Goal: Task Accomplishment & Management: Manage account settings

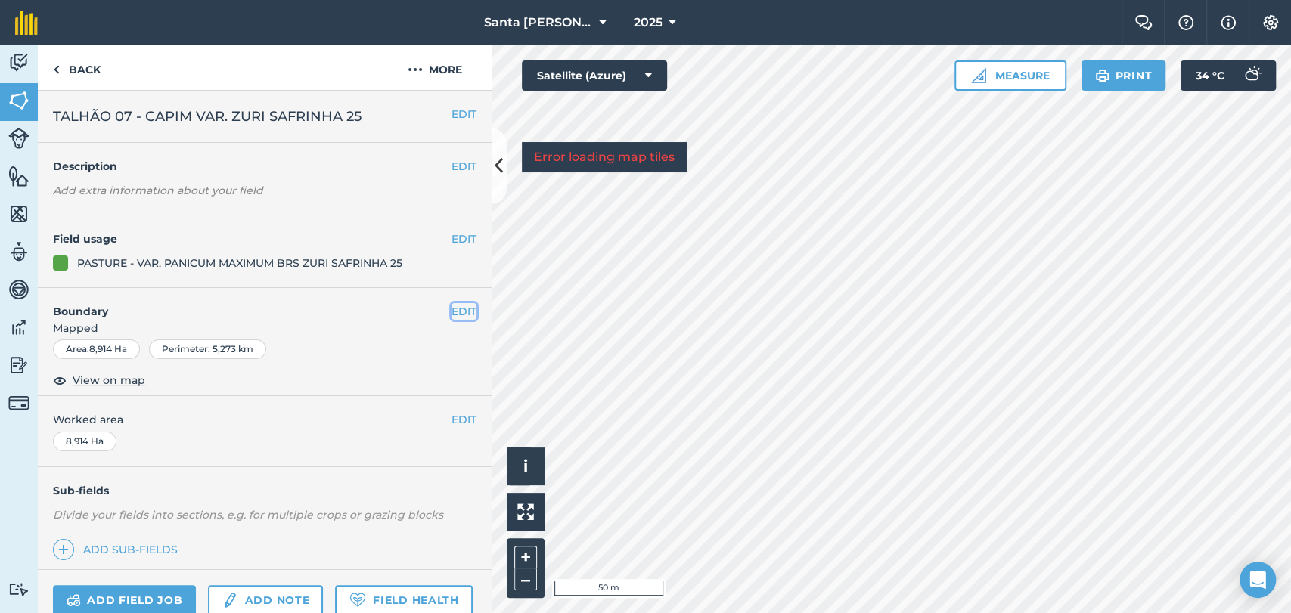
click at [451, 312] on button "EDIT" at bounding box center [463, 311] width 25 height 17
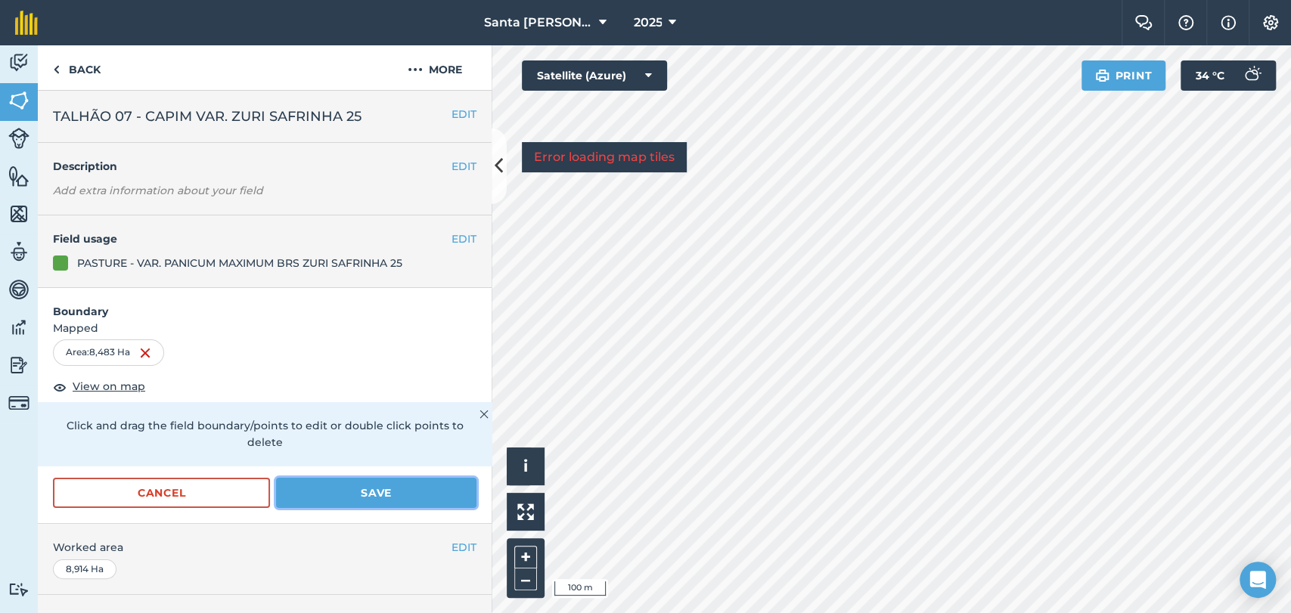
click at [320, 486] on button "Save" at bounding box center [376, 493] width 200 height 30
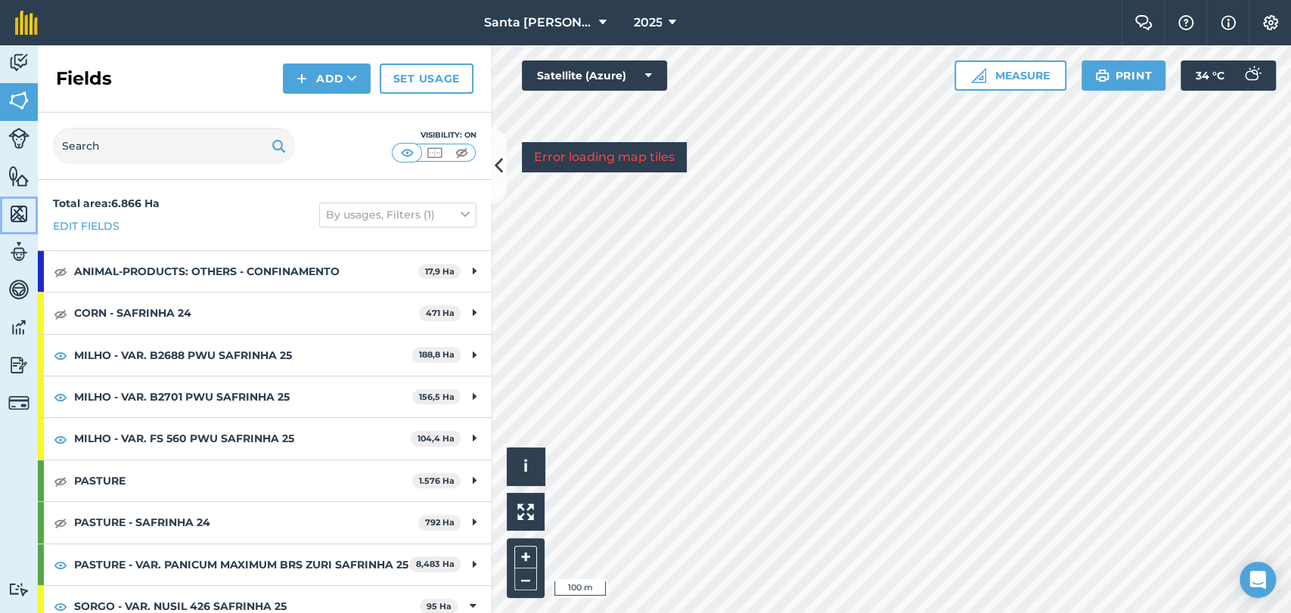
click at [15, 209] on img at bounding box center [18, 214] width 21 height 23
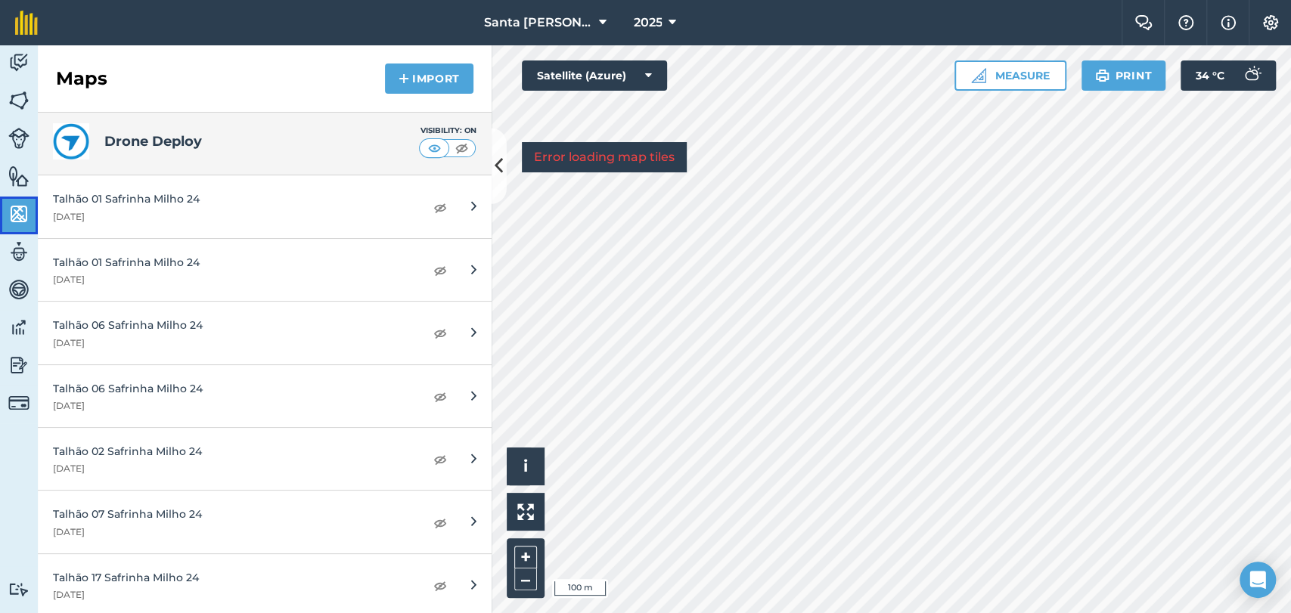
scroll to position [336, 0]
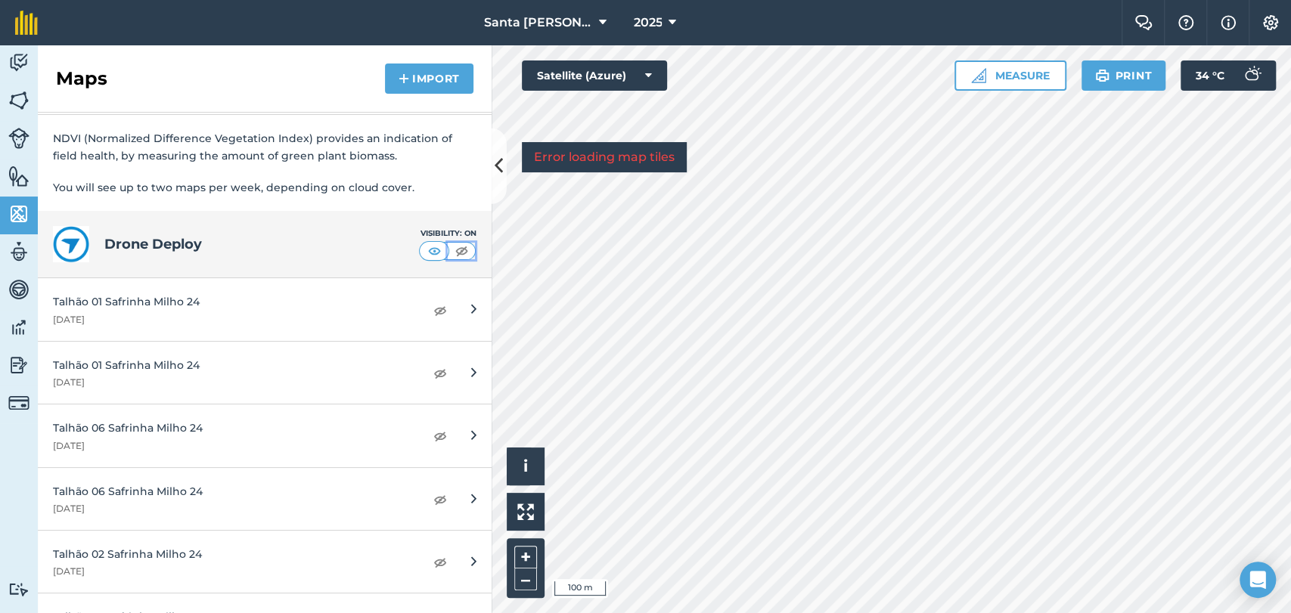
click at [452, 250] on img at bounding box center [461, 250] width 19 height 15
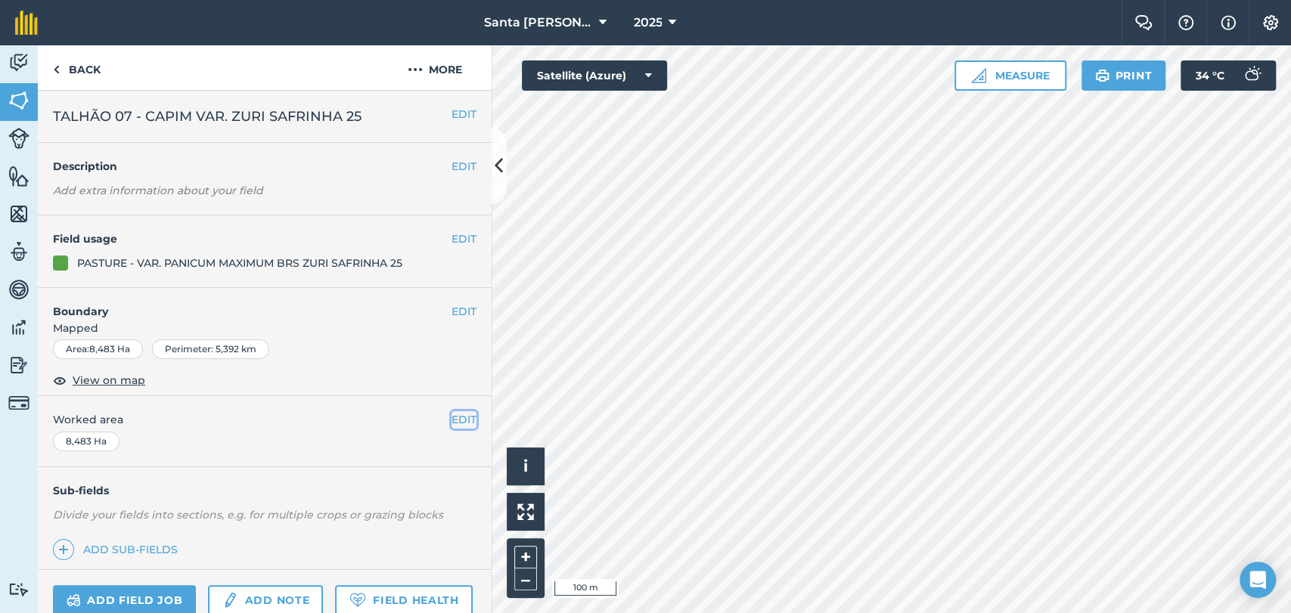
click at [457, 417] on button "EDIT" at bounding box center [463, 419] width 25 height 17
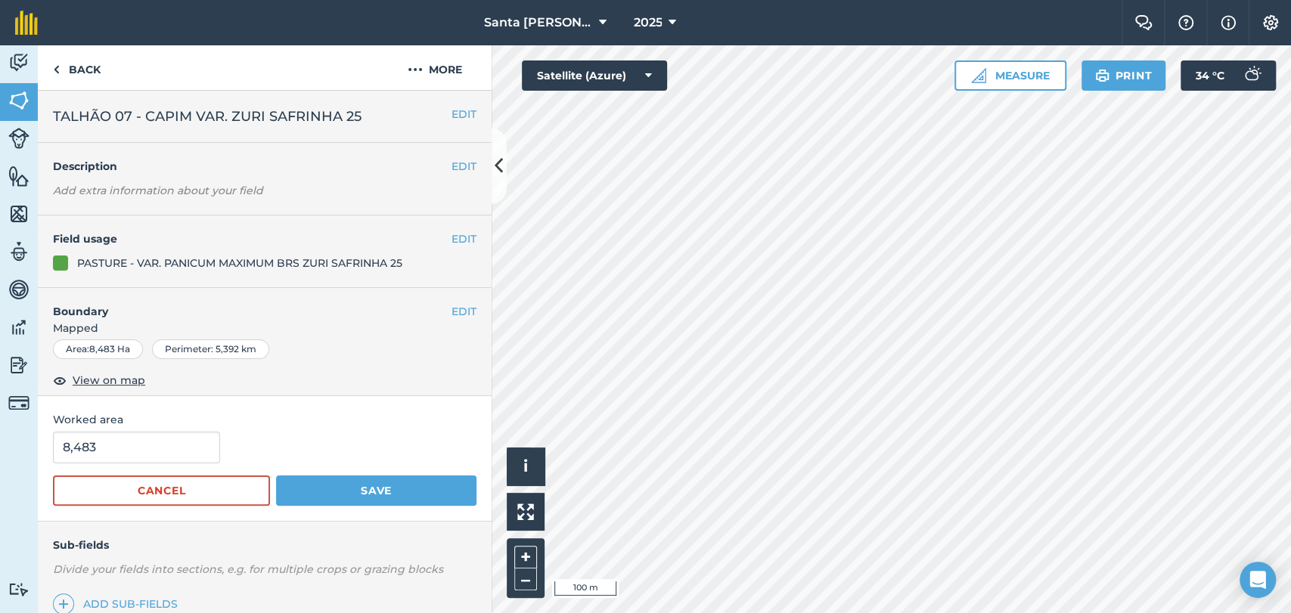
click at [197, 425] on span "Worked area" at bounding box center [264, 419] width 423 height 17
click at [163, 440] on input "8,483" at bounding box center [136, 448] width 167 height 32
type input "8"
type input "27"
click at [350, 485] on button "Save" at bounding box center [376, 491] width 200 height 30
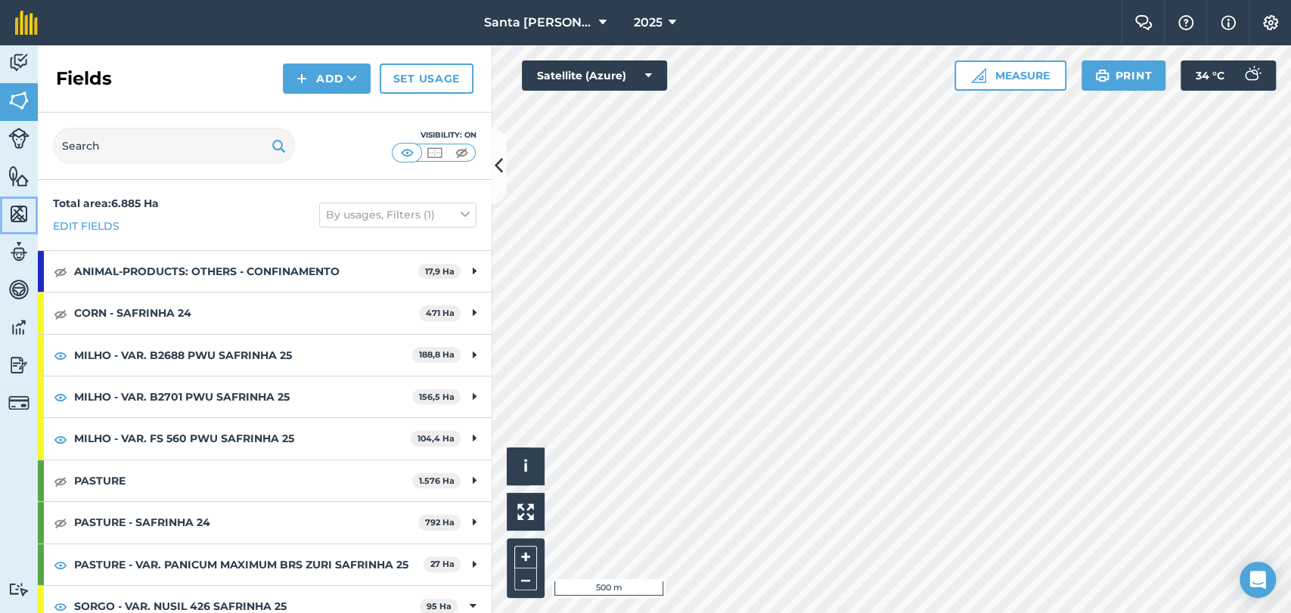
click at [13, 215] on img at bounding box center [18, 214] width 21 height 23
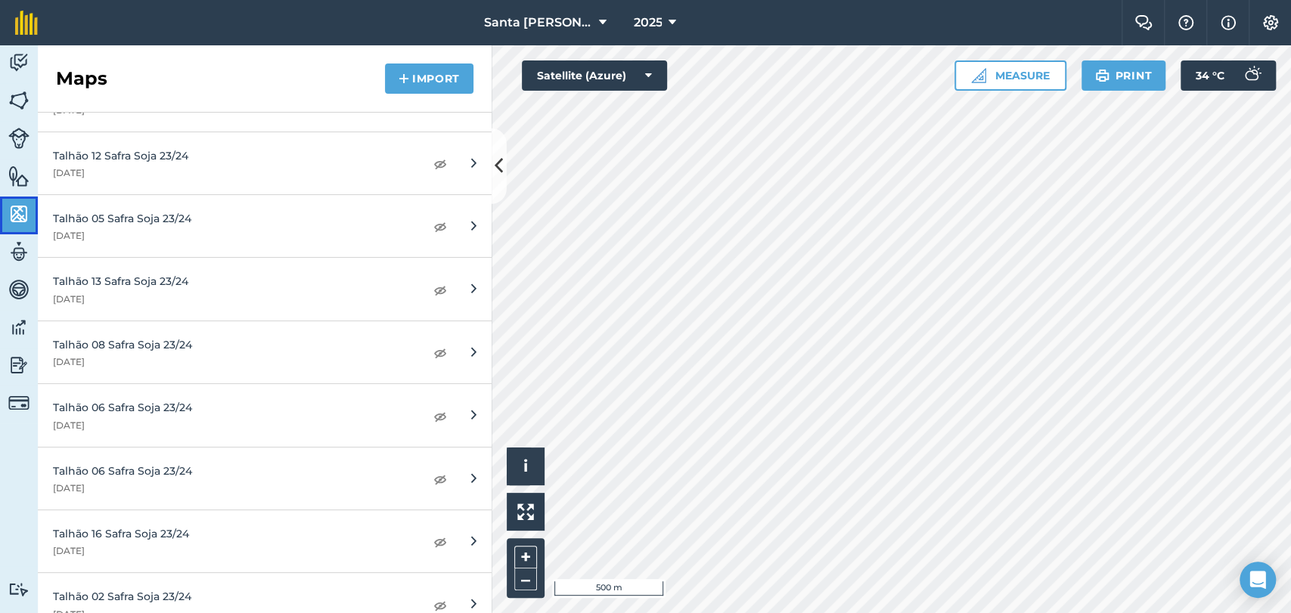
scroll to position [1092, 0]
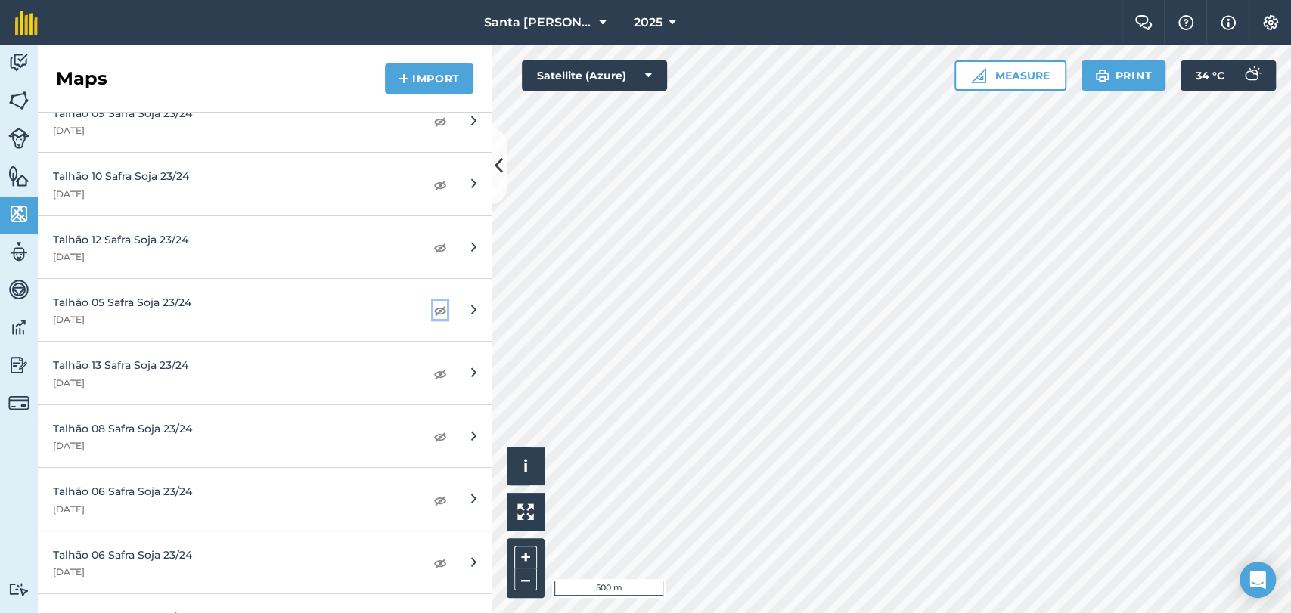
click at [433, 310] on img at bounding box center [440, 310] width 14 height 18
click at [991, 74] on button "Measure" at bounding box center [1010, 75] width 112 height 30
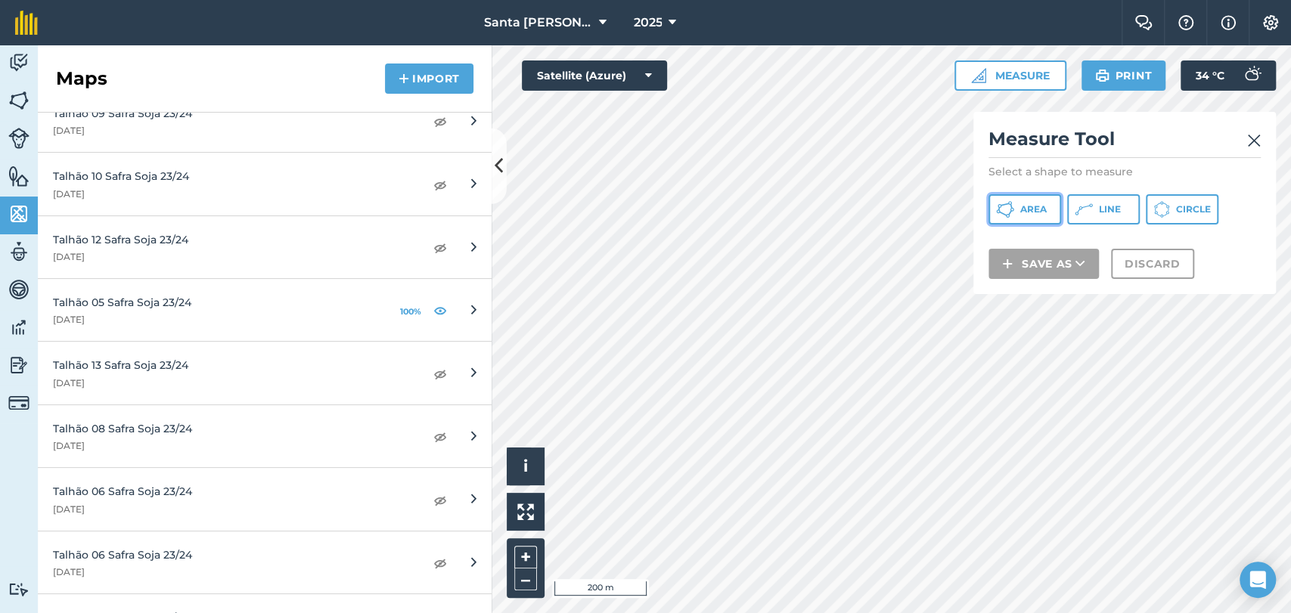
click at [1027, 213] on span "Area" at bounding box center [1033, 209] width 26 height 12
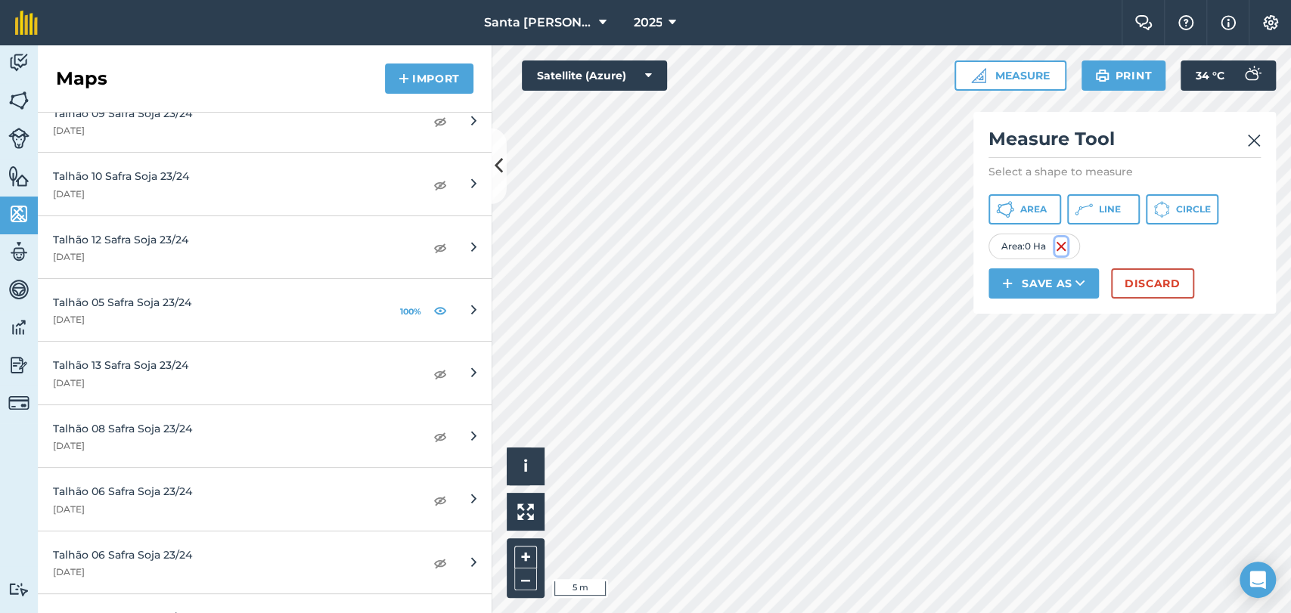
click at [1061, 242] on img at bounding box center [1061, 246] width 12 height 18
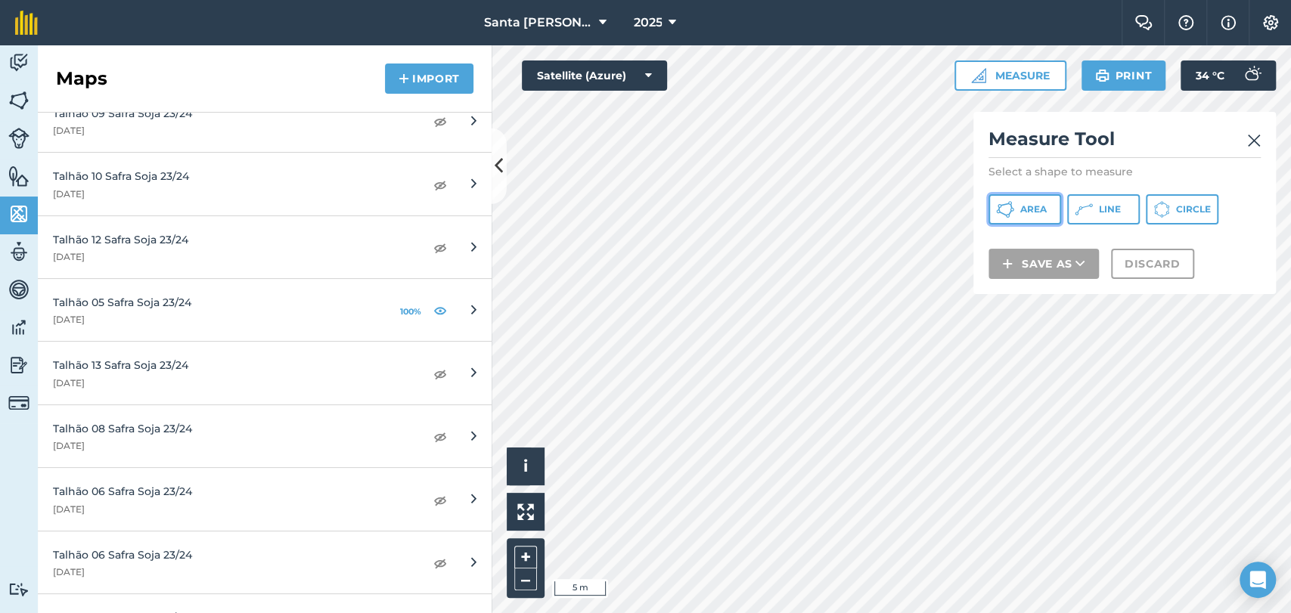
click at [1003, 204] on icon at bounding box center [1004, 204] width 9 height 3
click at [482, 312] on div "Activity Fields Livestock Features Maps Team Vehicles Data Reporting Billing Tu…" at bounding box center [645, 329] width 1291 height 568
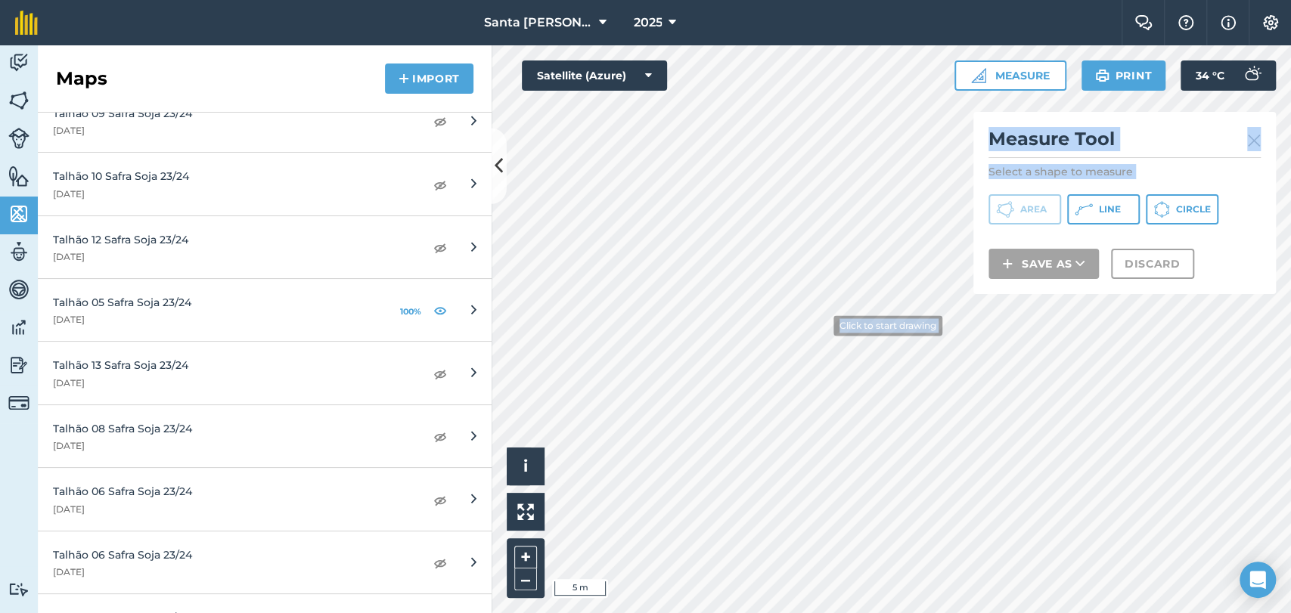
click at [838, 316] on div "Click to start drawing i © 2025 TomTom, Microsoft 5 m + – Satellite (Azure) Mea…" at bounding box center [890, 329] width 799 height 568
drag, startPoint x: 976, startPoint y: 268, endPoint x: 1018, endPoint y: 189, distance: 88.9
click at [1018, 183] on div "Click to start drawing i © 2025 TomTom, Microsoft 100 m + – Satellite (Azure) M…" at bounding box center [890, 329] width 799 height 568
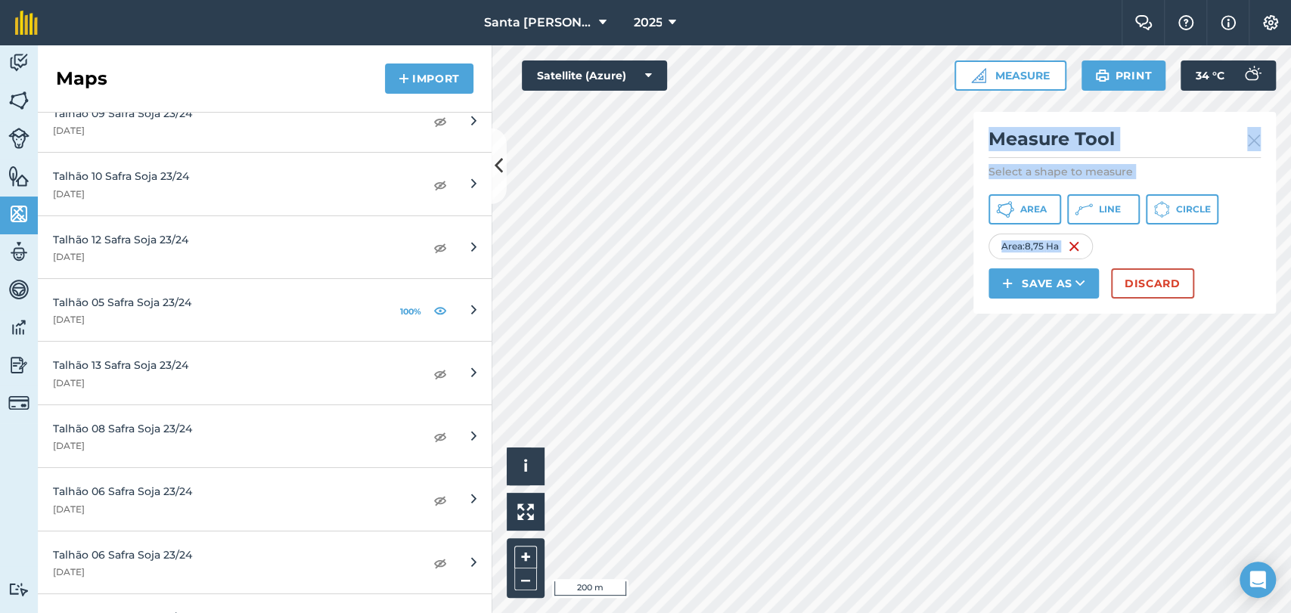
click at [1124, 166] on div "Click to start drawing i © 2025 TomTom, Microsoft 200 m + – Satellite (Azure) M…" at bounding box center [890, 329] width 799 height 568
click at [981, 272] on div "Click to start drawing i © 2025 TomTom, Microsoft 100 m + – Satellite (Azure) M…" at bounding box center [890, 329] width 799 height 568
click at [532, 542] on div "Click to start drawing i © 2025 TomTom, Microsoft 20 m + –" at bounding box center [890, 329] width 799 height 568
click at [482, 183] on div "Activity Fields Livestock Features Maps Team Vehicles Data Reporting Billing Tu…" at bounding box center [645, 329] width 1291 height 568
click at [1001, 310] on div "Click to start drawing i © 2025 TomTom, Microsoft 5 m + – Satellite (Azure) Mea…" at bounding box center [890, 329] width 799 height 568
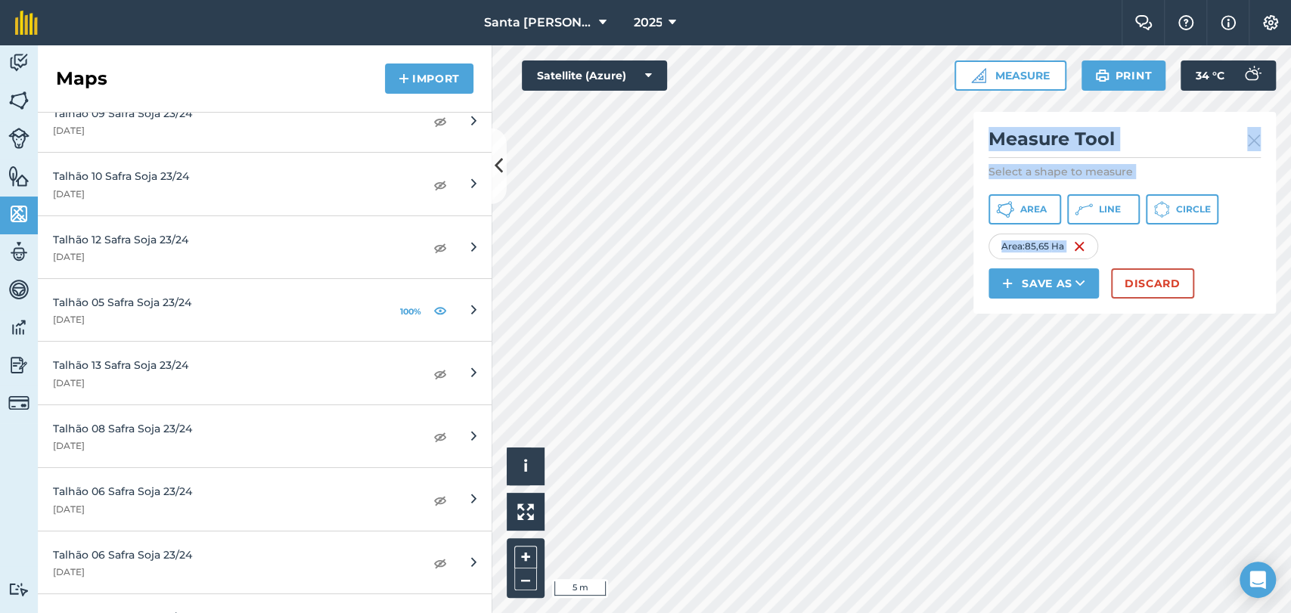
click at [1010, 263] on div "Click to start drawing i © 2025 TomTom, Microsoft 5 m + – Satellite (Azure) Mea…" at bounding box center [890, 329] width 799 height 568
click at [982, 268] on div "Click to start drawing i © 2025 TomTom, Microsoft 5 m + – Satellite (Azure) Mea…" at bounding box center [890, 329] width 799 height 568
click at [158, 612] on html "Santa [PERSON_NAME] 2025 Farm Chat Help Info Settings Santa [PERSON_NAME] - 202…" at bounding box center [645, 306] width 1291 height 613
click at [423, 612] on html "Santa [PERSON_NAME] 2025 Farm Chat Help Info Settings Santa [PERSON_NAME] - 202…" at bounding box center [645, 306] width 1291 height 613
click at [1107, 217] on div "Click to start drawing i © 2025 TomTom, Microsoft 50 m + – Satellite (Azure) Me…" at bounding box center [890, 329] width 799 height 568
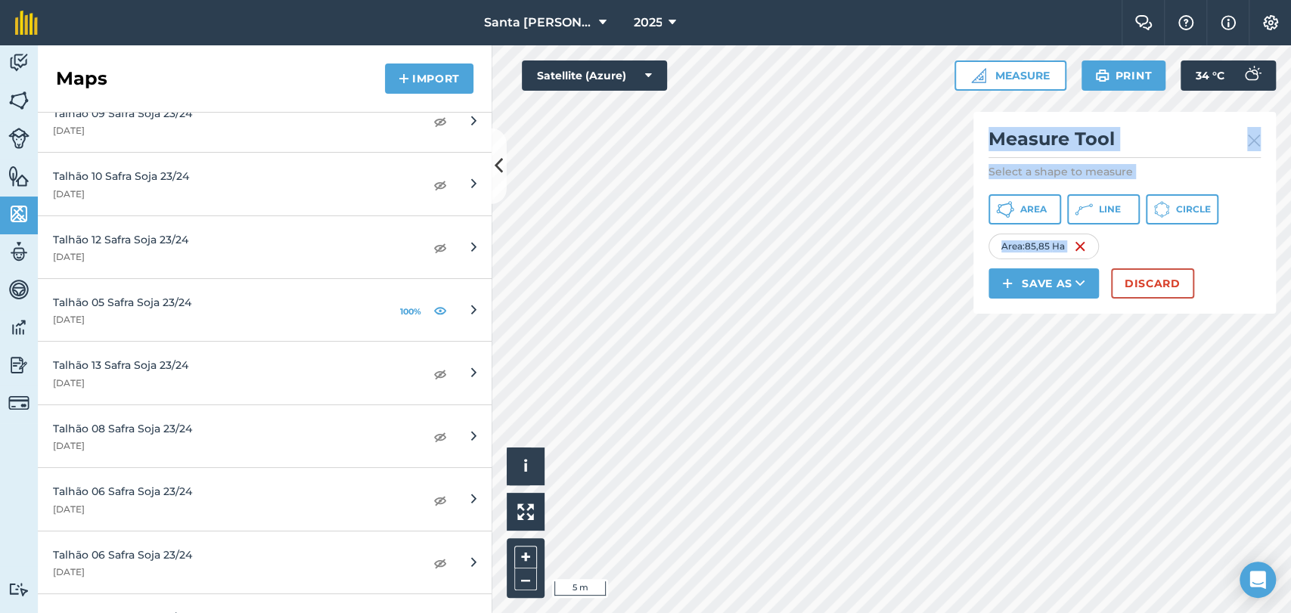
drag, startPoint x: 986, startPoint y: 311, endPoint x: 1089, endPoint y: 252, distance: 118.5
click at [1089, 252] on div "Click to start drawing i © 2025 TomTom, Microsoft 5 m + – Satellite (Azure) Mea…" at bounding box center [890, 329] width 799 height 568
click at [466, 364] on div "Activity Fields Livestock Features Maps Team Vehicles Data Reporting Billing Tu…" at bounding box center [645, 329] width 1291 height 568
click at [1119, 612] on html "Santa [PERSON_NAME] 2025 Farm Chat Help Info Settings Santa [PERSON_NAME] - 202…" at bounding box center [645, 306] width 1291 height 613
click at [1074, 180] on div "Click to start drawing i © 2025 TomTom, Microsoft 10 m + – Satellite (Azure) Me…" at bounding box center [890, 329] width 799 height 568
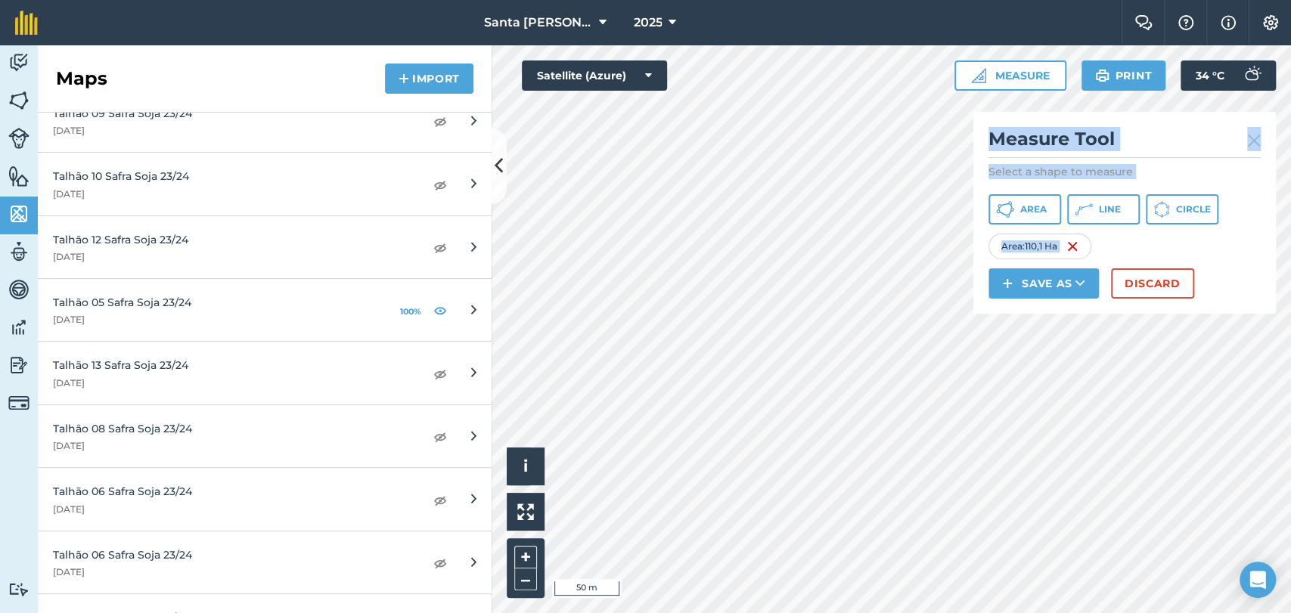
click at [332, 199] on div "Activity Fields Livestock Features Maps Team Vehicles Data Reporting Billing Tu…" at bounding box center [645, 329] width 1291 height 568
click at [933, 612] on html "Santa [PERSON_NAME] 2025 Farm Chat Help Info Settings Santa [PERSON_NAME] - 202…" at bounding box center [645, 306] width 1291 height 613
click at [259, 171] on div "Activity Fields Livestock Features Maps Team Vehicles Data Reporting Billing Tu…" at bounding box center [645, 329] width 1291 height 568
click at [479, 179] on div "Activity Fields Livestock Features Maps Team Vehicles Data Reporting Billing Tu…" at bounding box center [645, 329] width 1291 height 568
click at [550, 86] on div "Click to start drawing i © 2025 TomTom, Microsoft 20 m + – Satellite (Azure) Me…" at bounding box center [890, 329] width 799 height 568
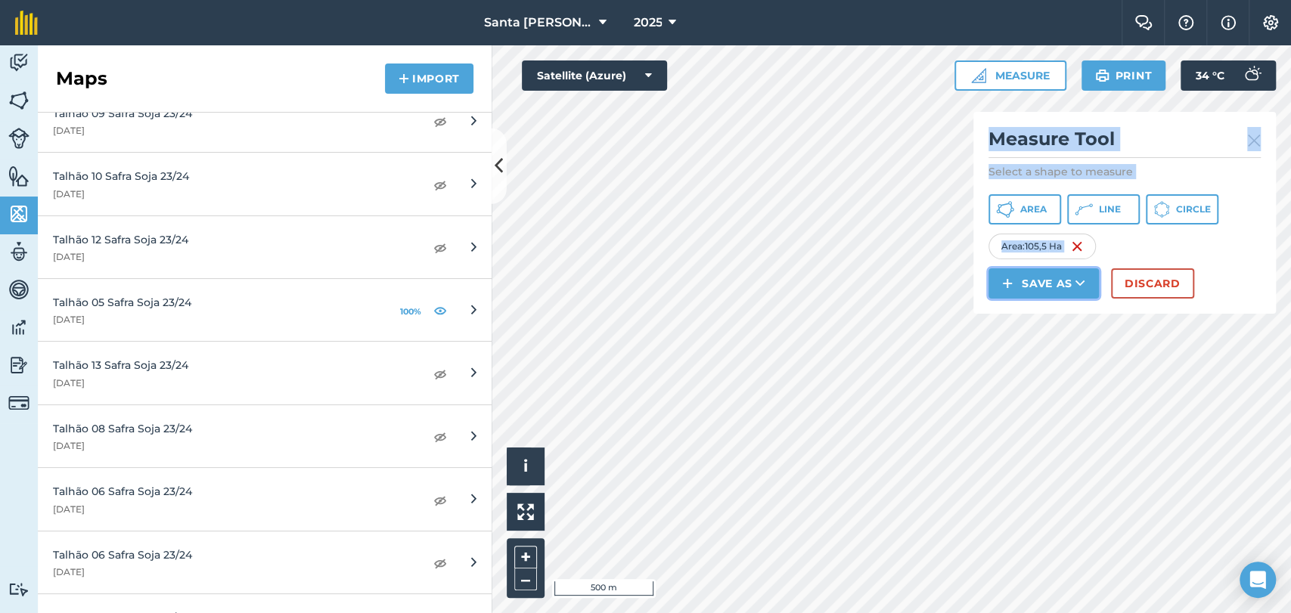
click at [1046, 280] on button "Save as" at bounding box center [1043, 283] width 110 height 30
click at [1038, 315] on link "Field" at bounding box center [1043, 317] width 106 height 33
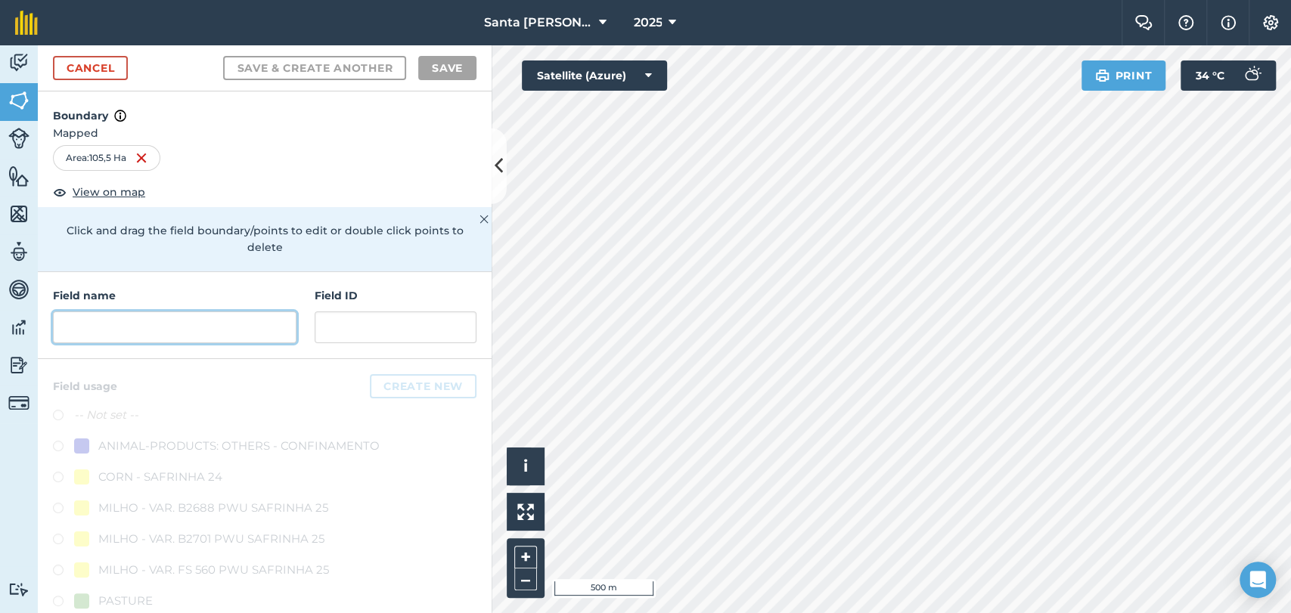
click at [182, 330] on input "text" at bounding box center [174, 328] width 243 height 32
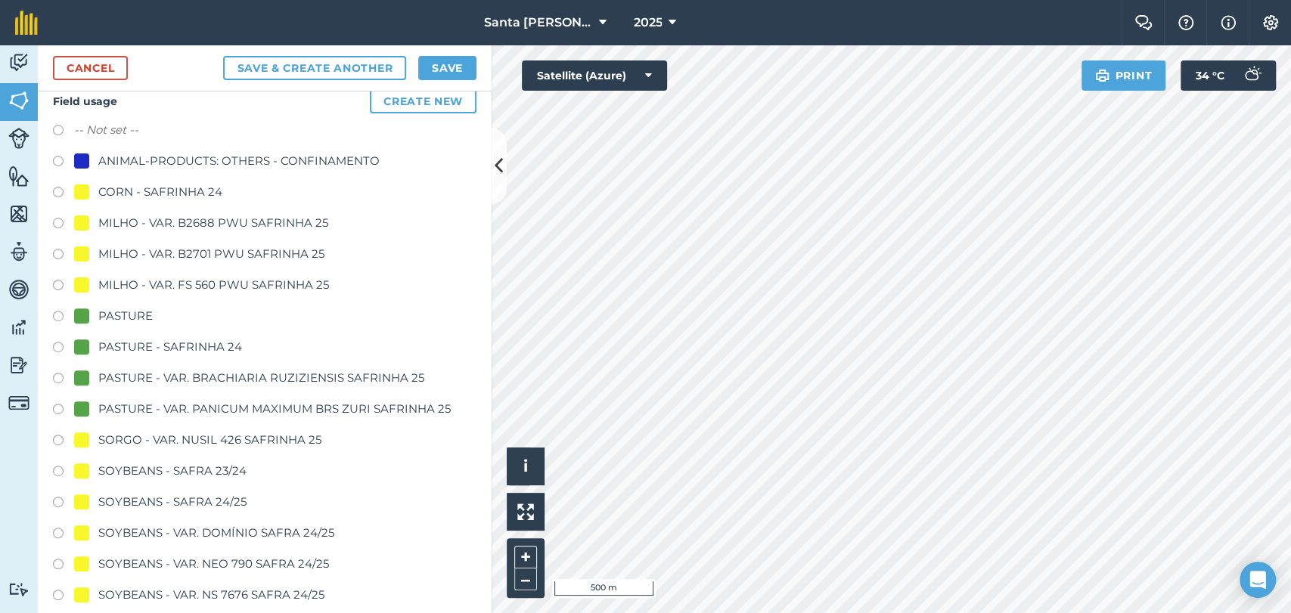
scroll to position [336, 0]
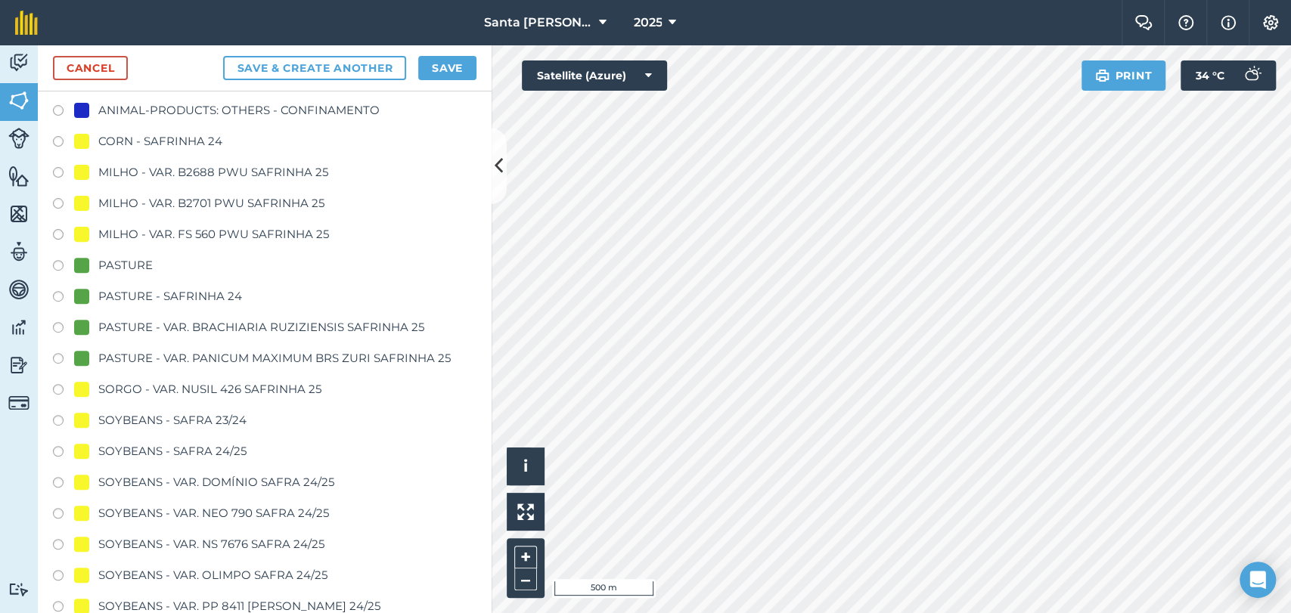
type input "TALHÃO 05 - CAPIM VAR. ZURI SAFRINHA 25"
click at [58, 357] on label at bounding box center [63, 360] width 21 height 15
radio input "true"
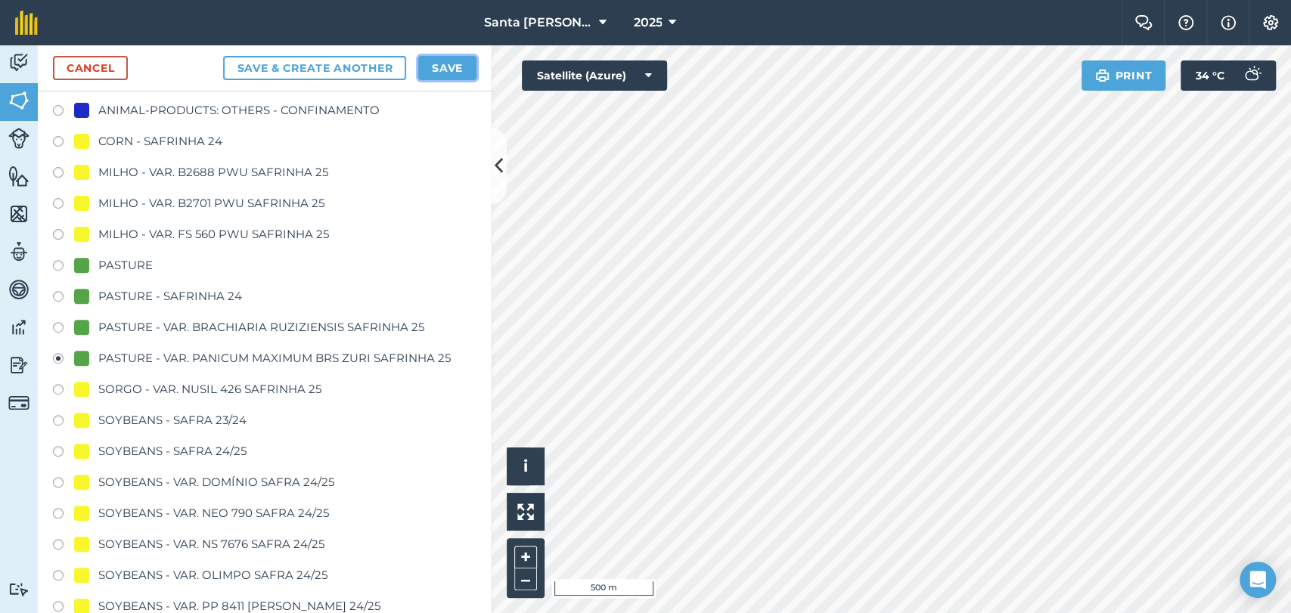
click at [426, 70] on button "Save" at bounding box center [447, 68] width 58 height 24
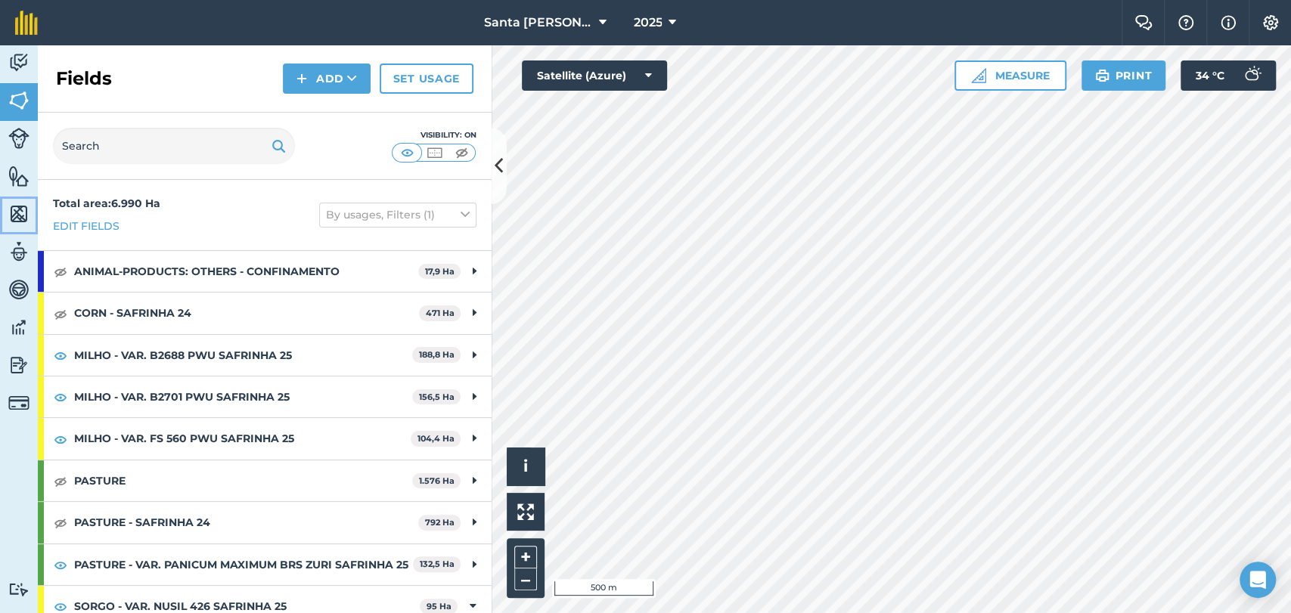
click at [20, 214] on img at bounding box center [18, 214] width 21 height 23
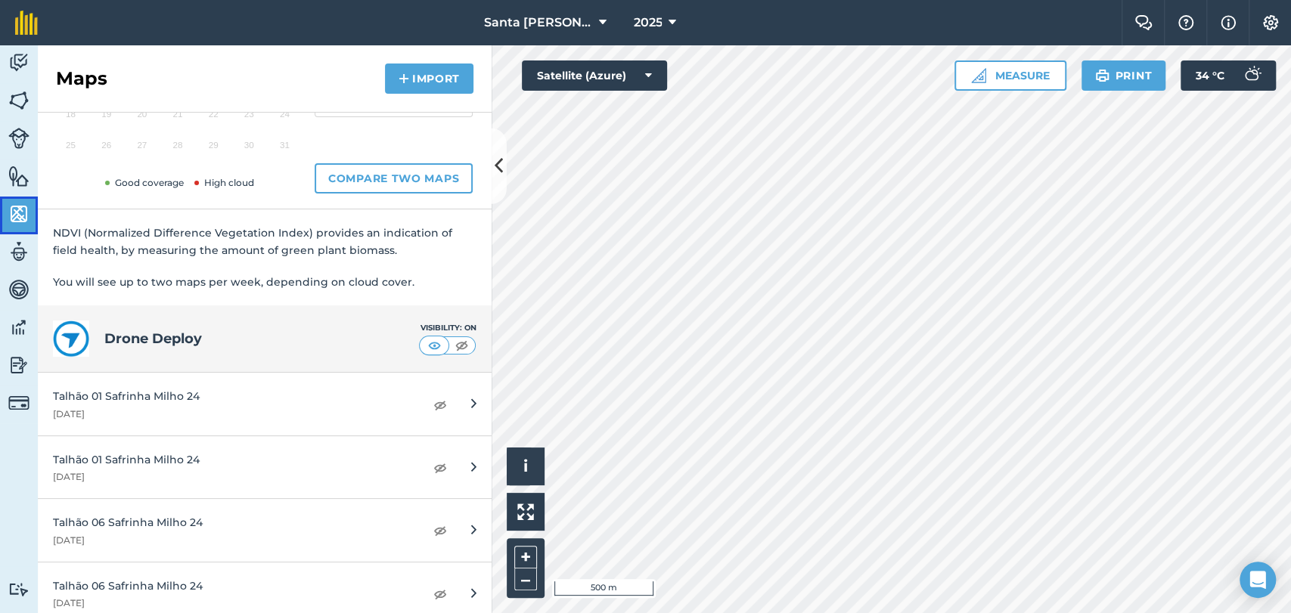
scroll to position [252, 0]
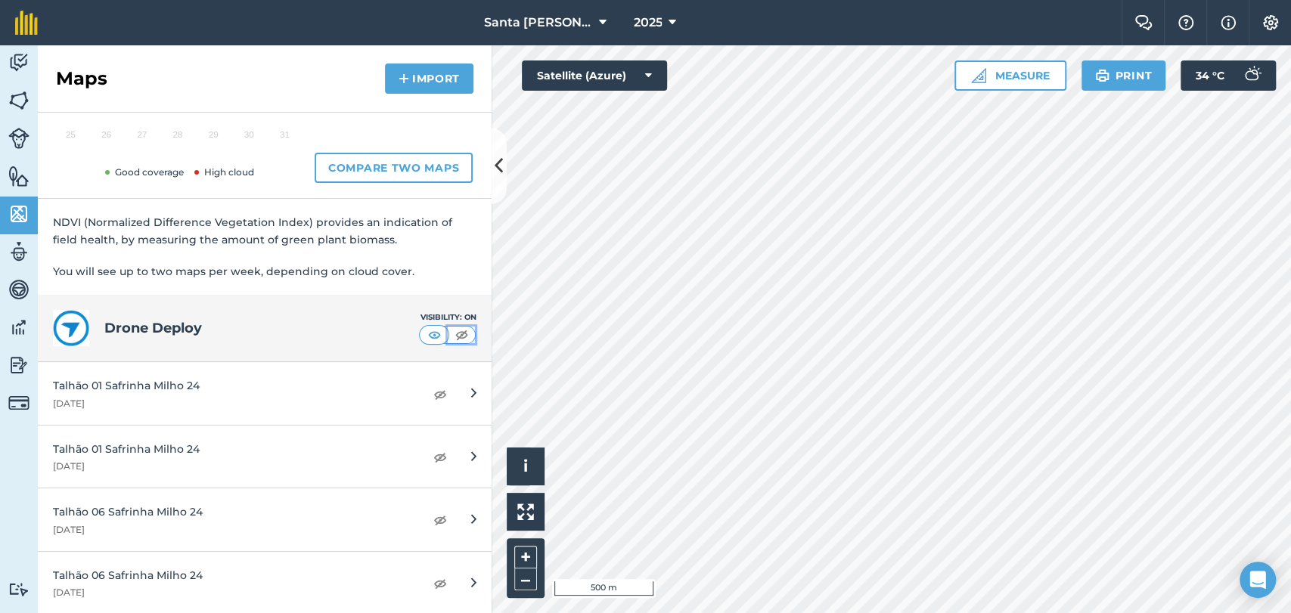
click at [452, 335] on img at bounding box center [461, 334] width 19 height 15
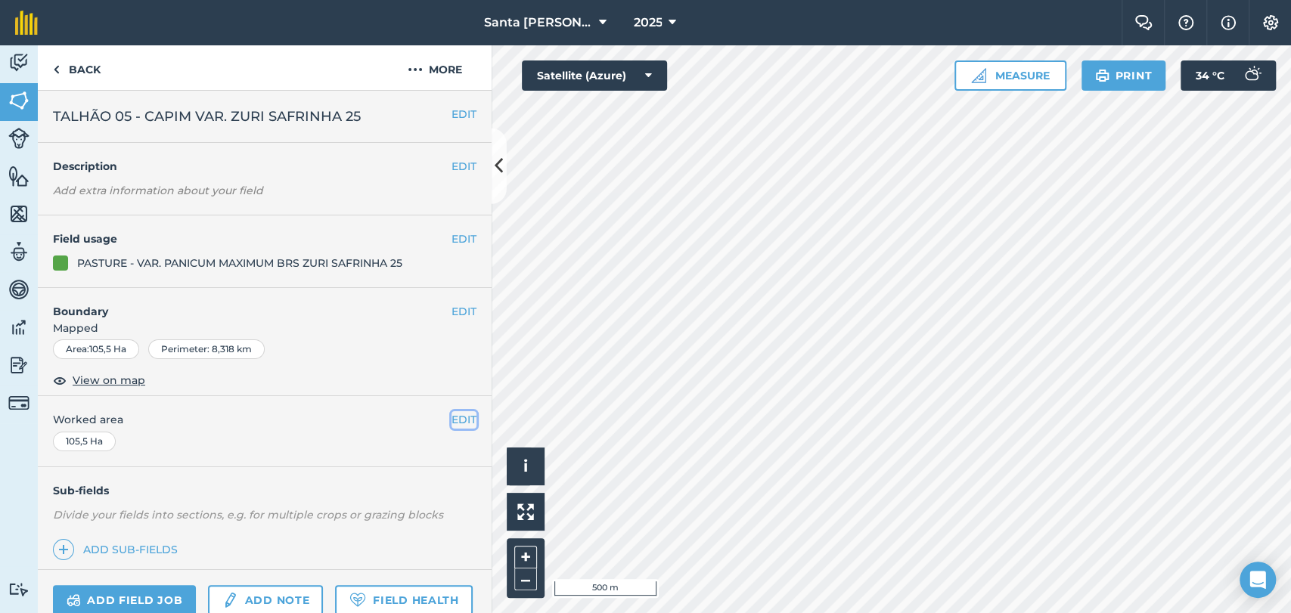
click at [451, 424] on button "EDIT" at bounding box center [463, 419] width 25 height 17
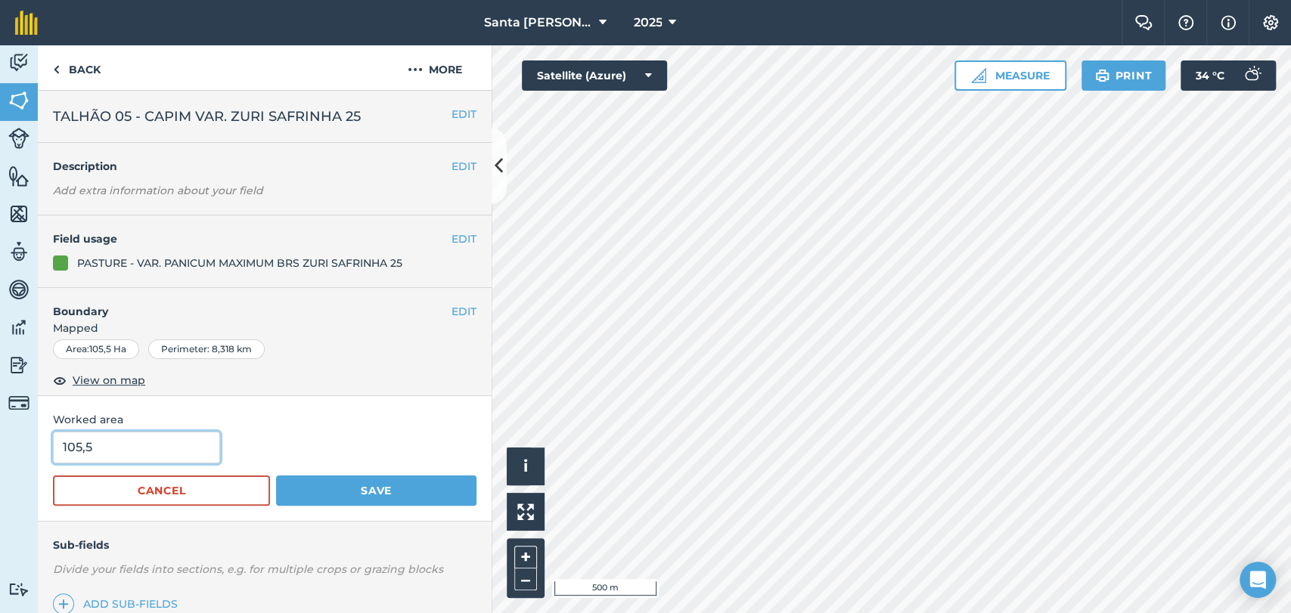
click at [128, 439] on input "105,5" at bounding box center [136, 448] width 167 height 32
type input "1"
type input "85"
click at [395, 482] on button "Save" at bounding box center [376, 491] width 200 height 30
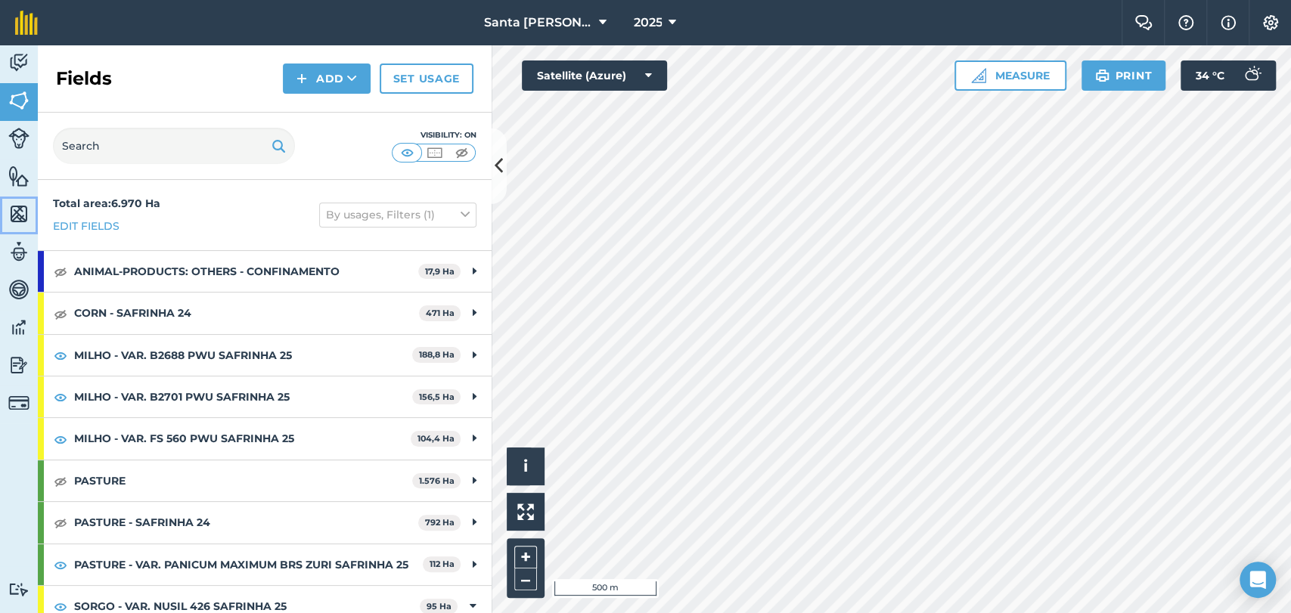
click at [11, 228] on link "Maps" at bounding box center [19, 216] width 38 height 38
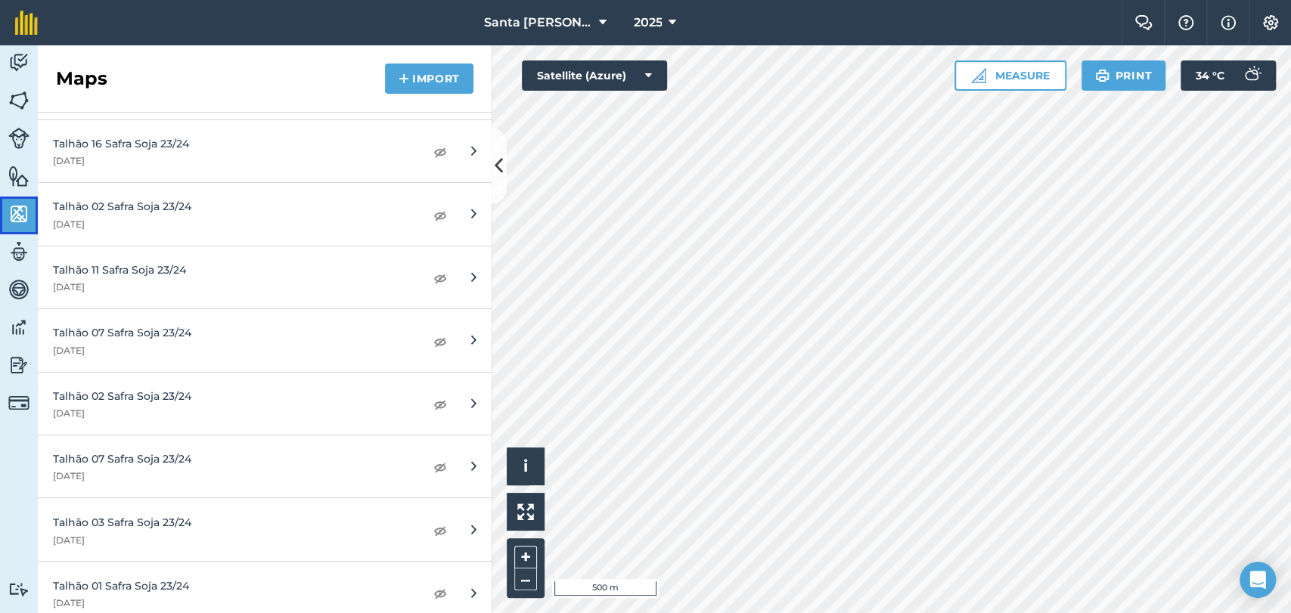
scroll to position [1344, 0]
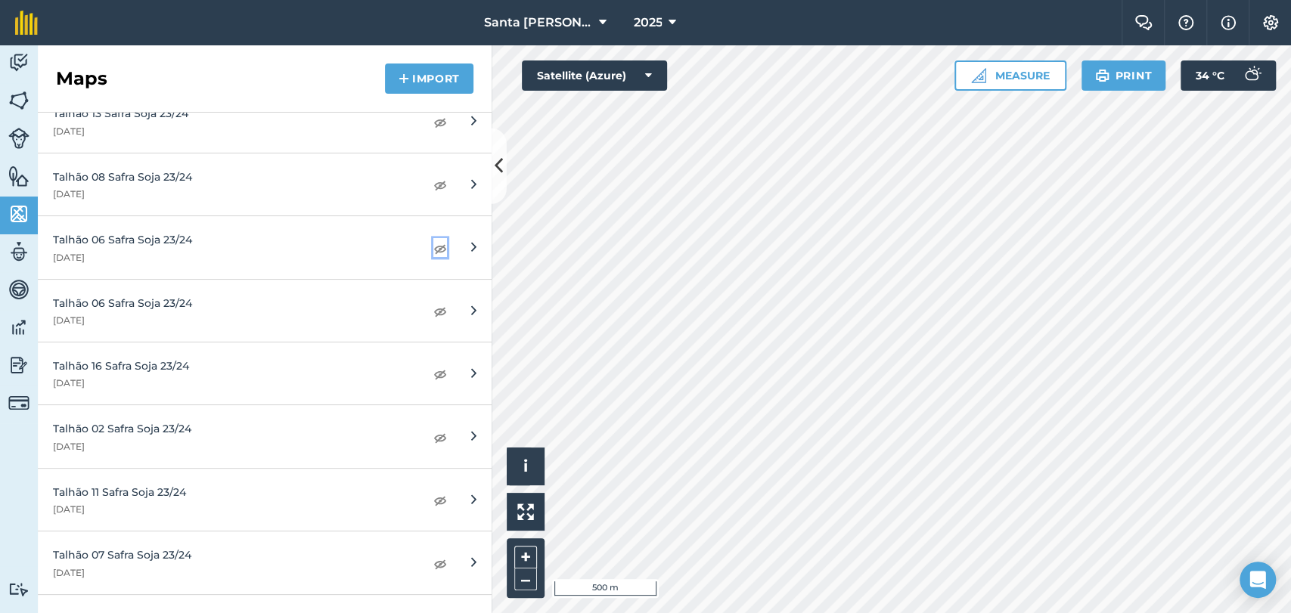
click at [433, 244] on img at bounding box center [440, 248] width 14 height 18
click at [433, 306] on img at bounding box center [440, 311] width 14 height 18
click at [27, 95] on img at bounding box center [18, 100] width 21 height 23
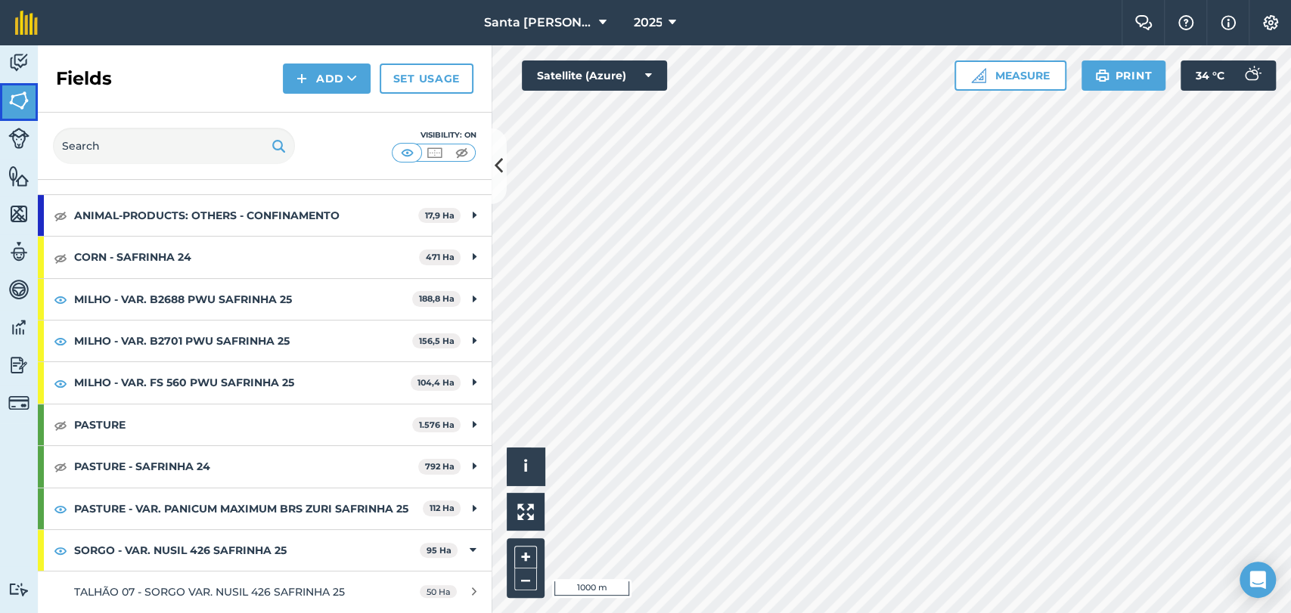
scroll to position [84, 0]
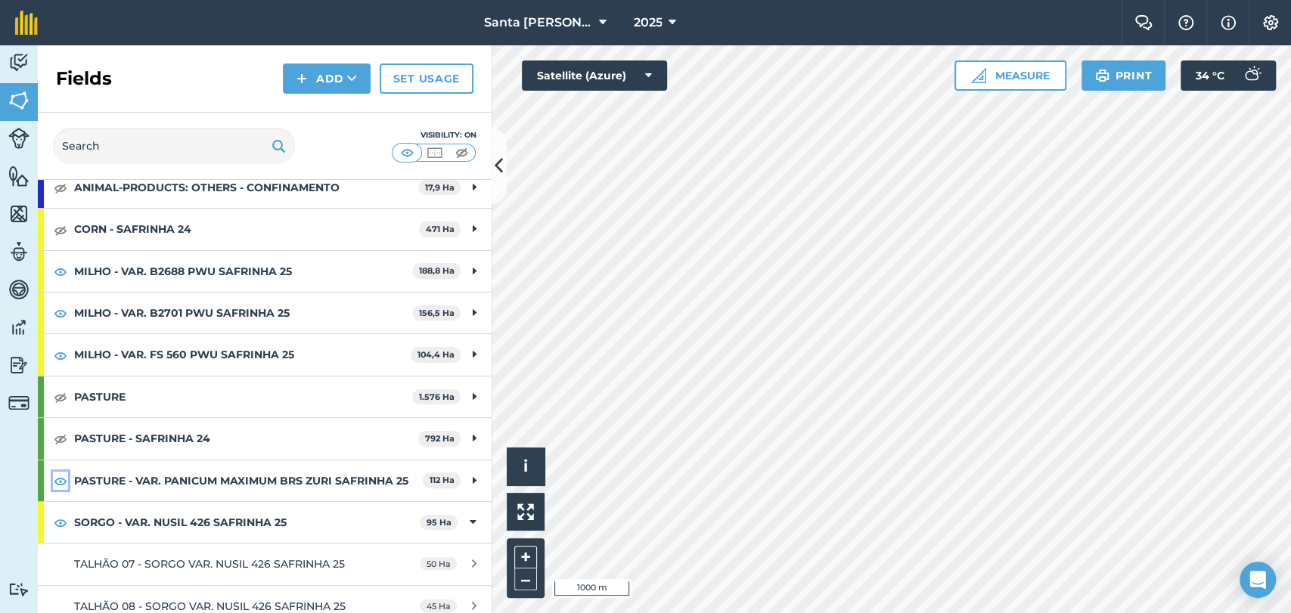
click at [59, 490] on img at bounding box center [61, 481] width 14 height 18
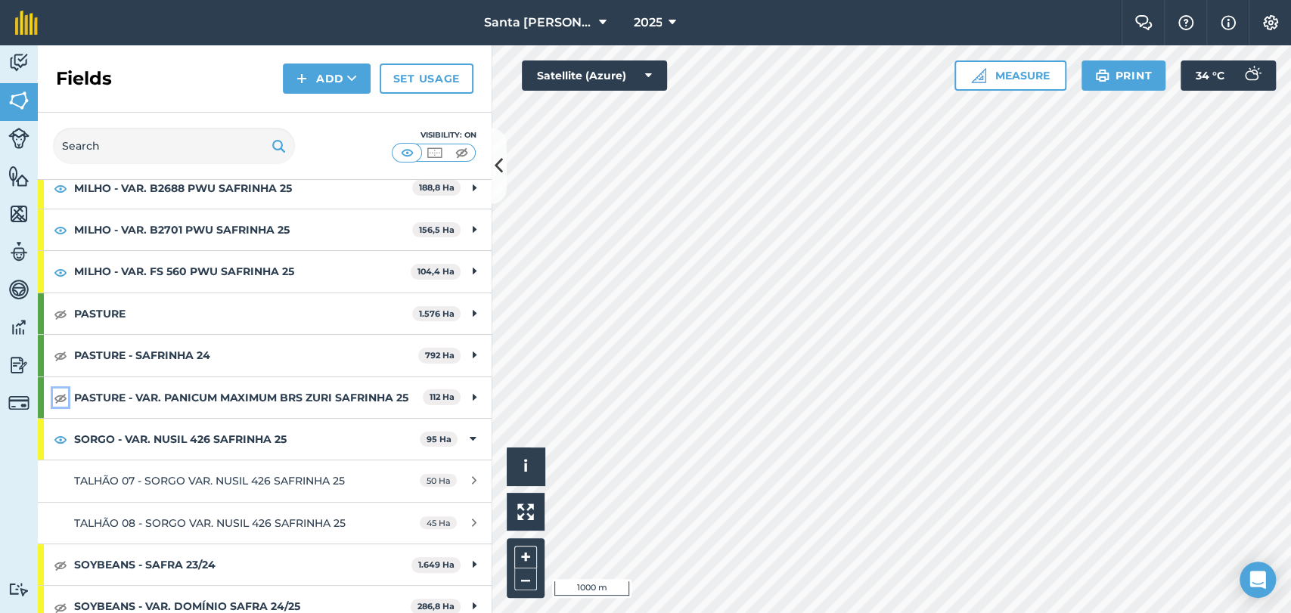
scroll to position [252, 0]
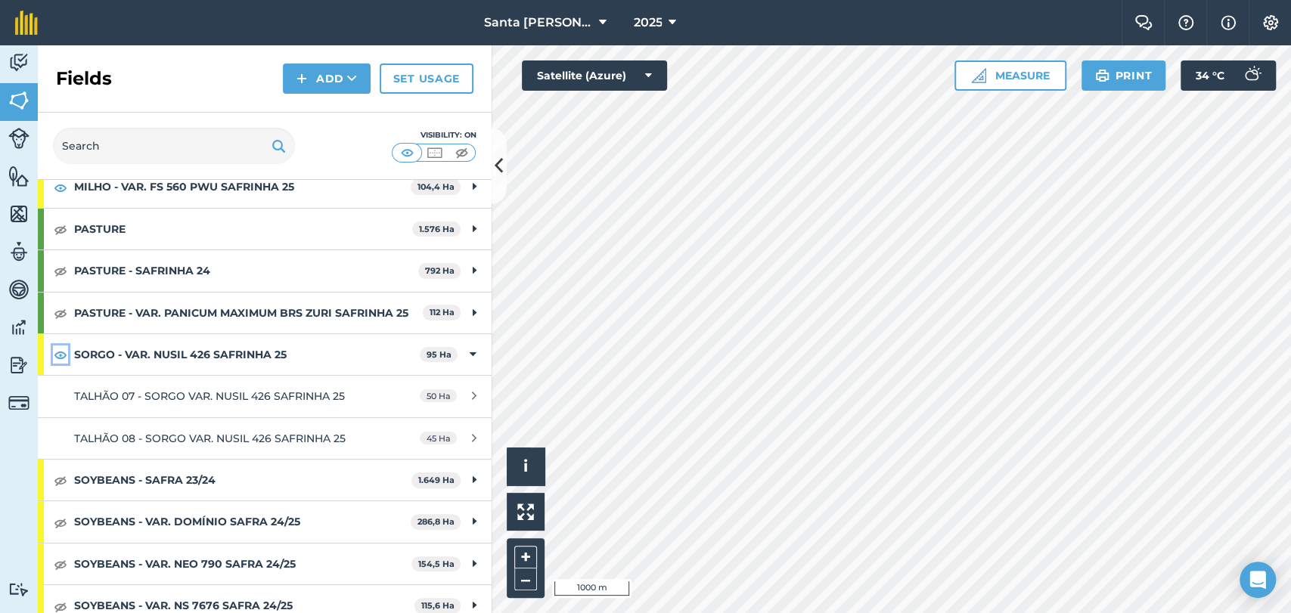
click at [60, 364] on img at bounding box center [61, 355] width 14 height 18
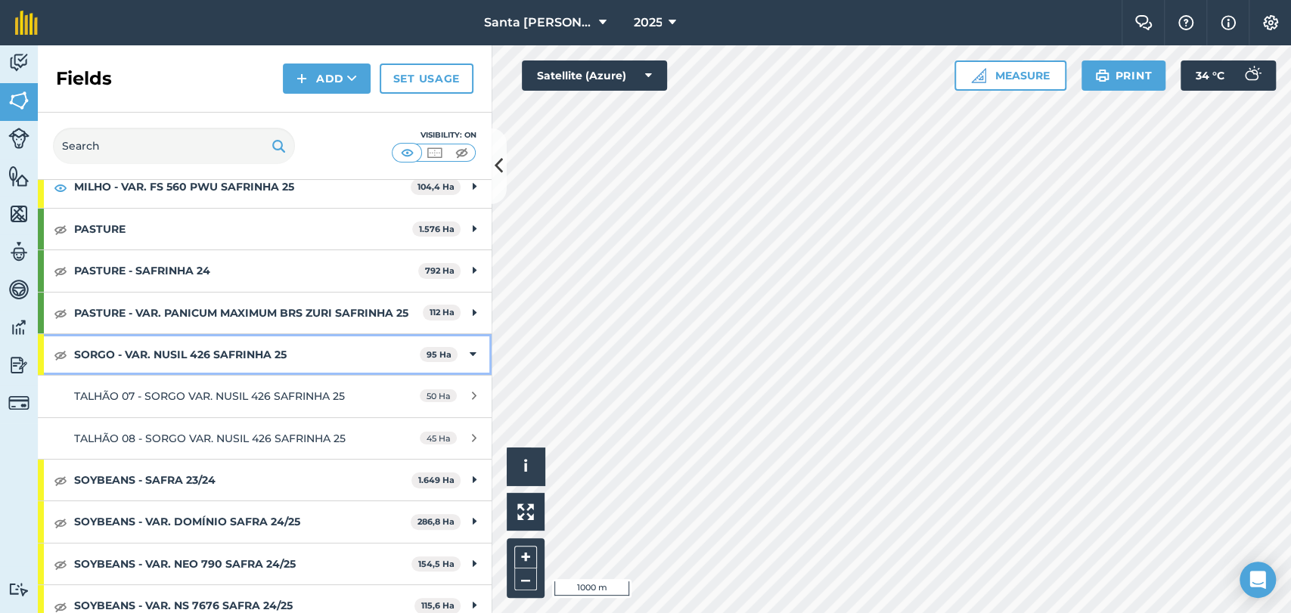
click at [181, 367] on strong "SORGO - VAR. NUSIL 426 SAFRINHA 25" at bounding box center [247, 354] width 346 height 41
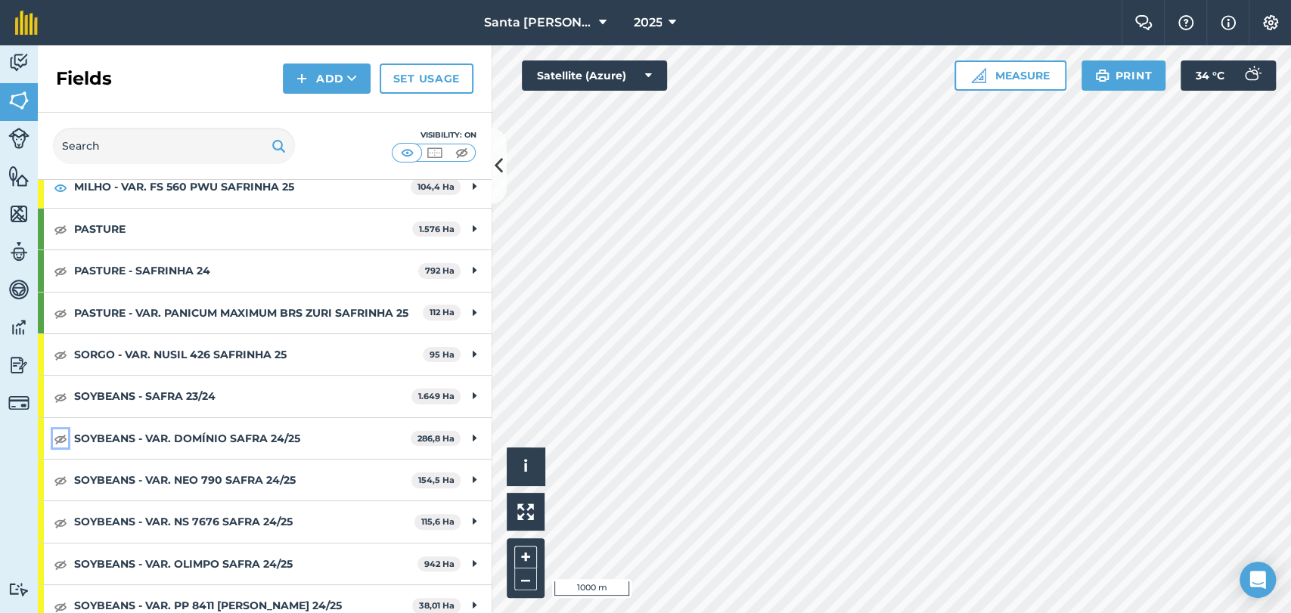
click at [55, 448] on img at bounding box center [61, 438] width 14 height 18
click at [59, 489] on img at bounding box center [61, 480] width 14 height 18
click at [54, 532] on img at bounding box center [61, 522] width 14 height 18
click at [65, 573] on img at bounding box center [61, 564] width 14 height 18
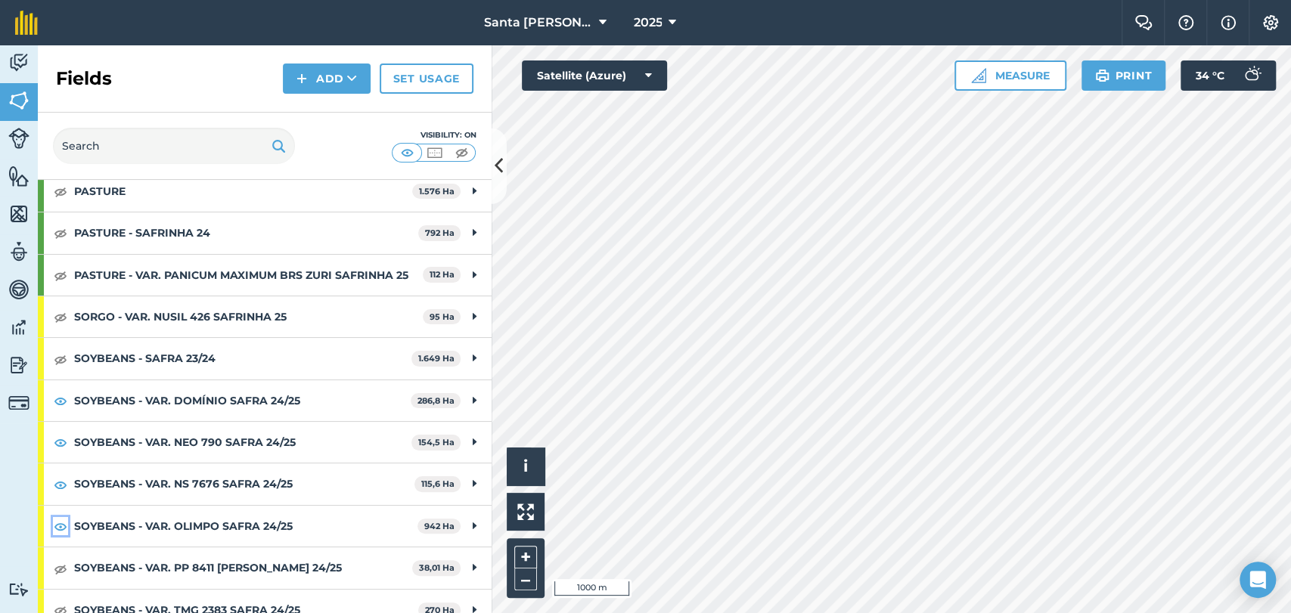
scroll to position [322, 0]
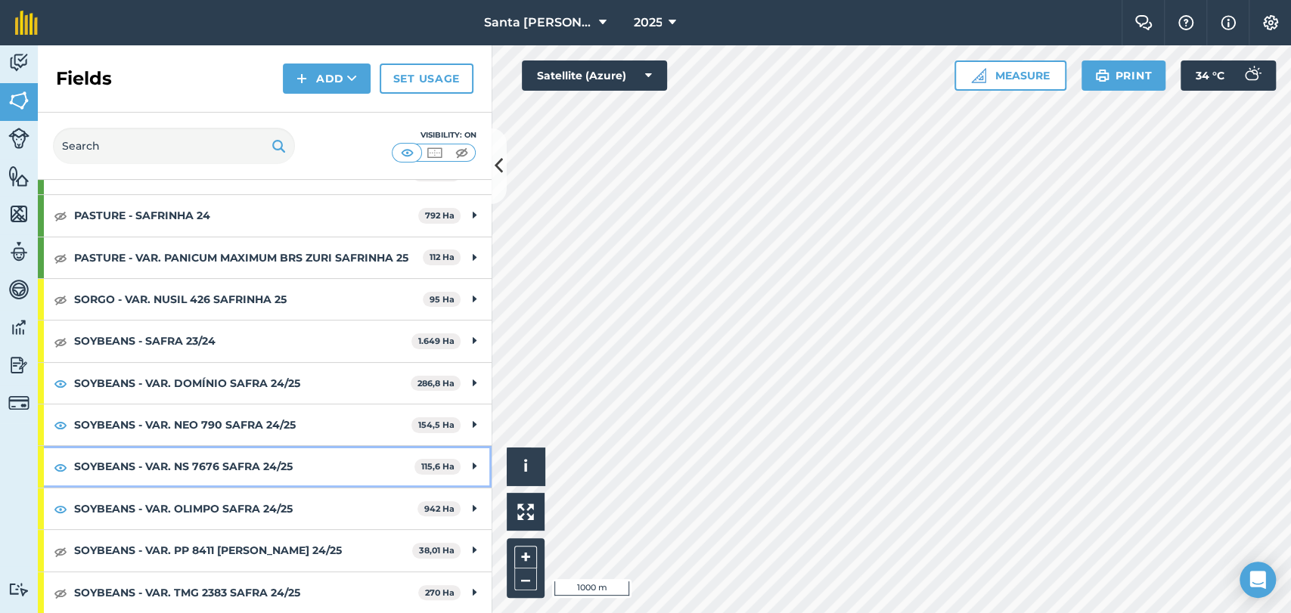
click at [153, 462] on strong "SOYBEANS - VAR. NS 7676 SAFRA 24/25" at bounding box center [244, 466] width 340 height 41
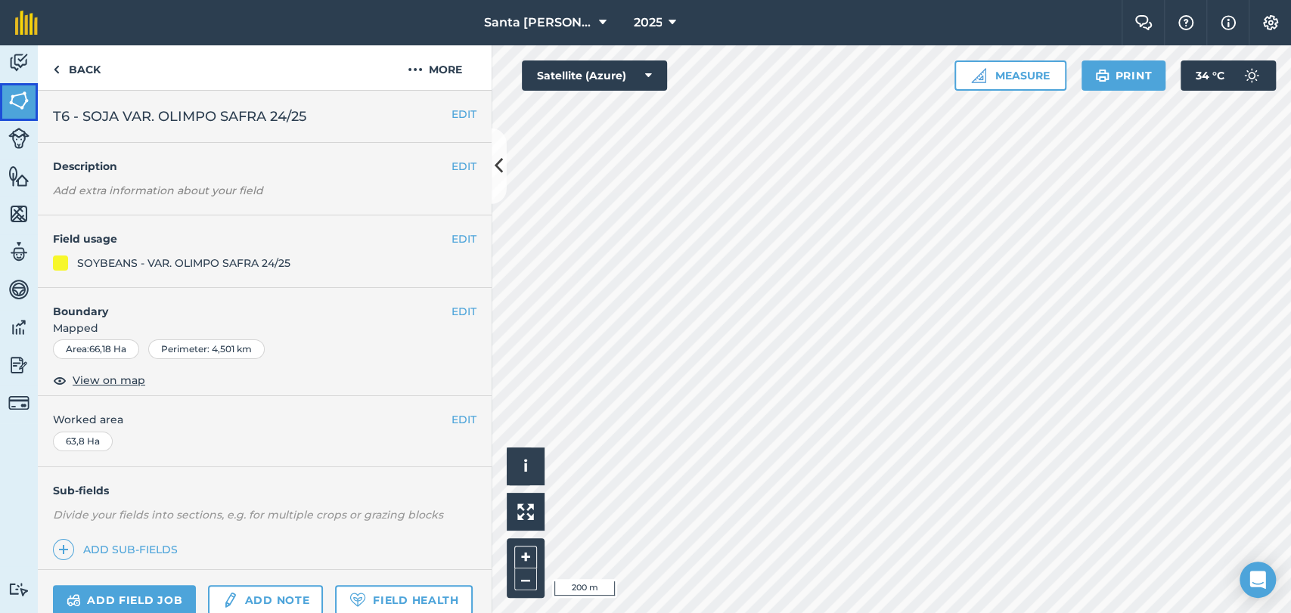
click at [16, 104] on img at bounding box center [18, 100] width 21 height 23
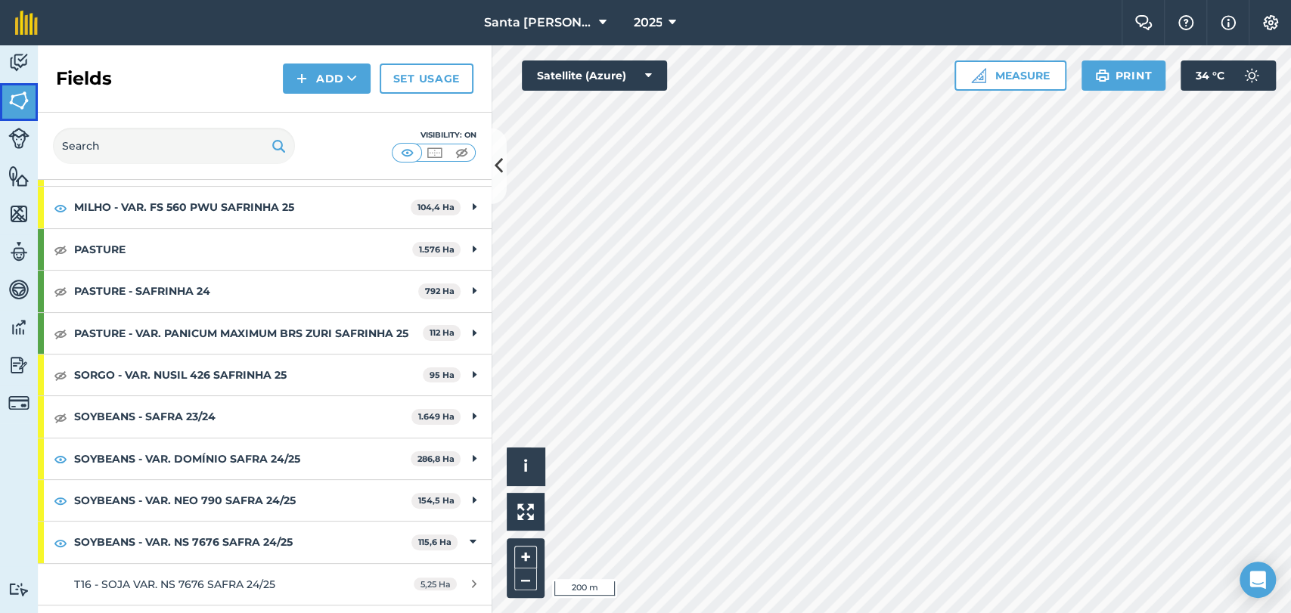
scroll to position [252, 0]
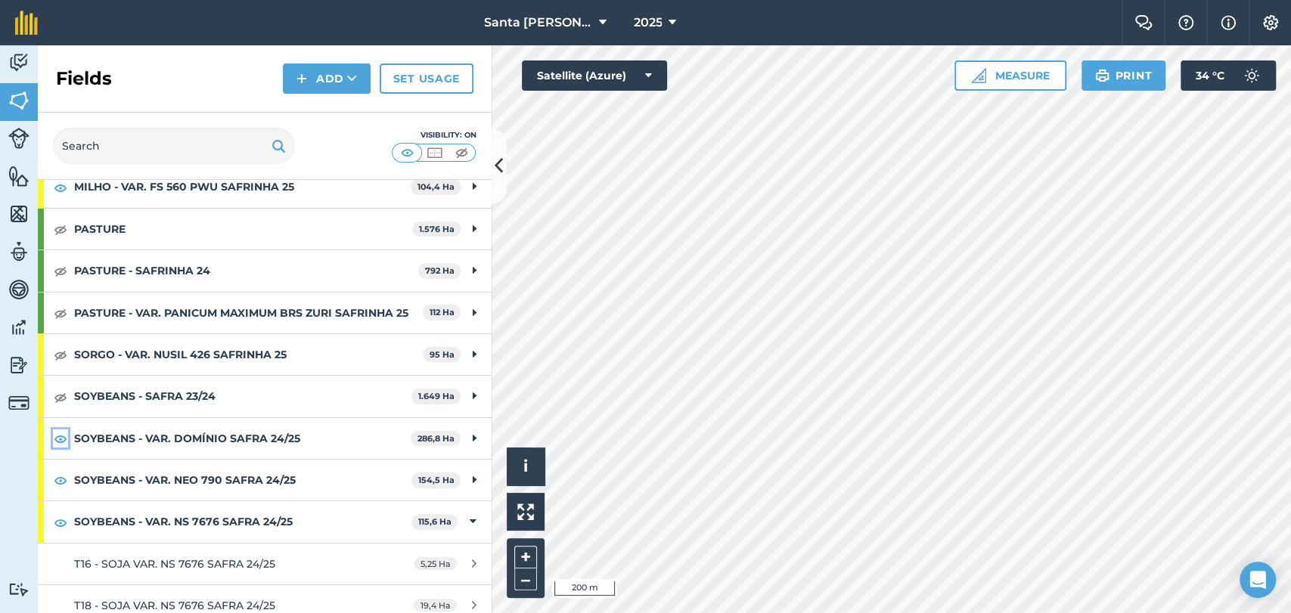
click at [60, 448] on img at bounding box center [61, 438] width 14 height 18
click at [61, 489] on img at bounding box center [61, 480] width 14 height 18
click at [61, 532] on img at bounding box center [61, 522] width 14 height 18
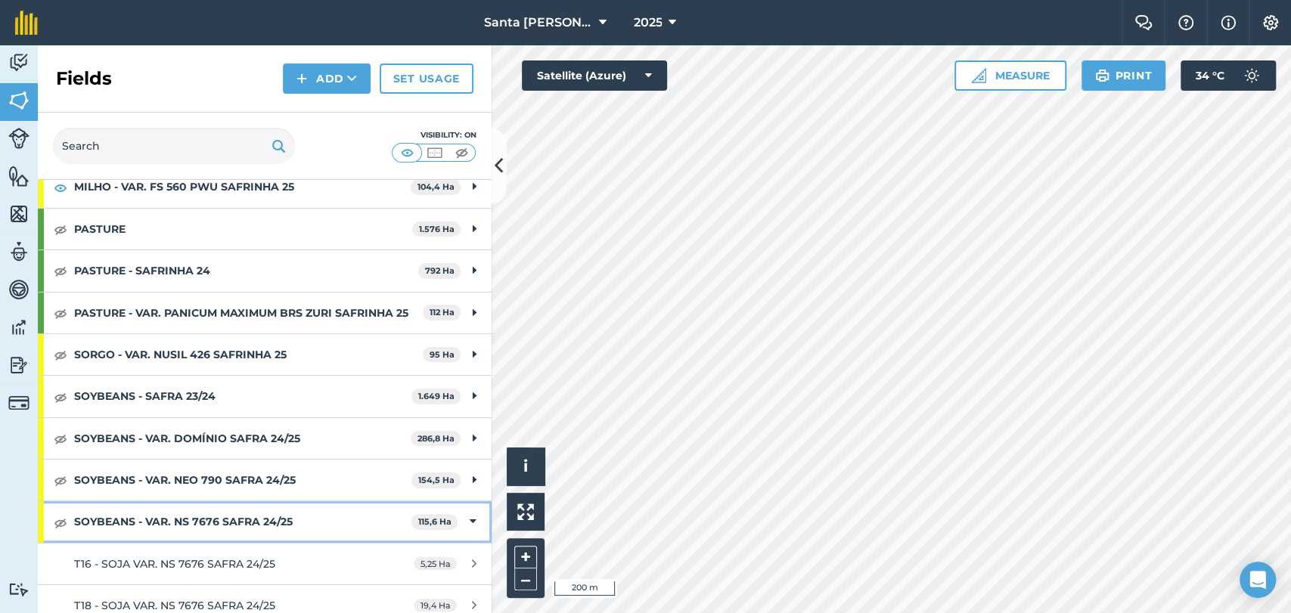
click at [166, 542] on strong "SOYBEANS - VAR. NS 7676 SAFRA 24/25" at bounding box center [242, 521] width 337 height 41
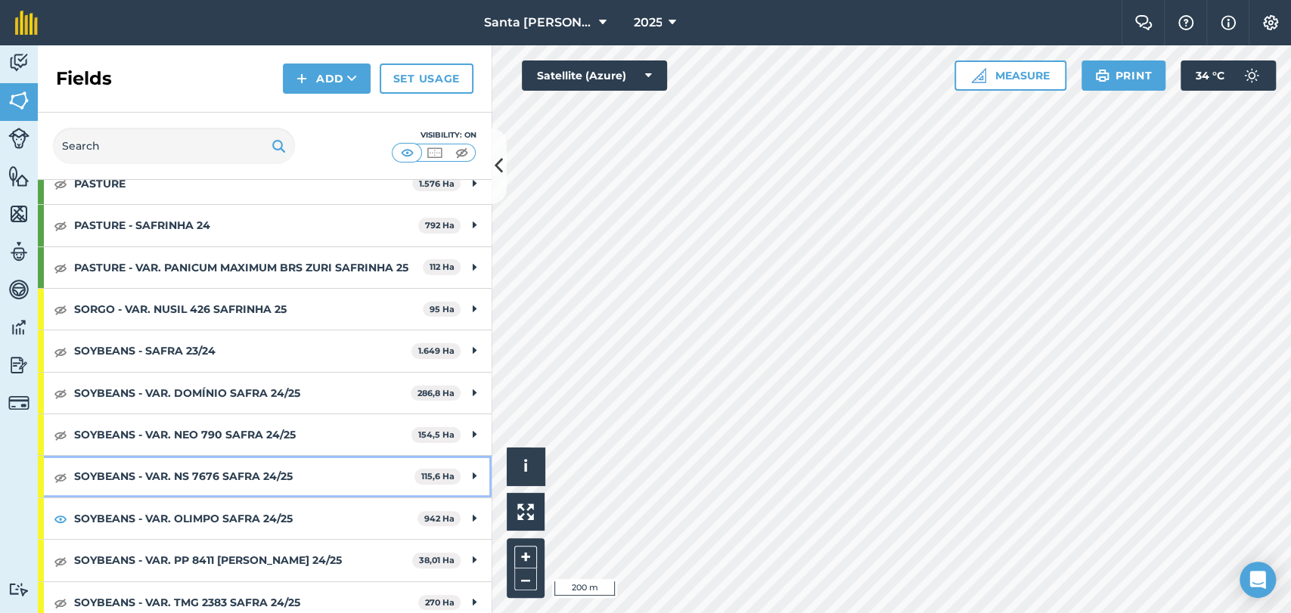
scroll to position [322, 0]
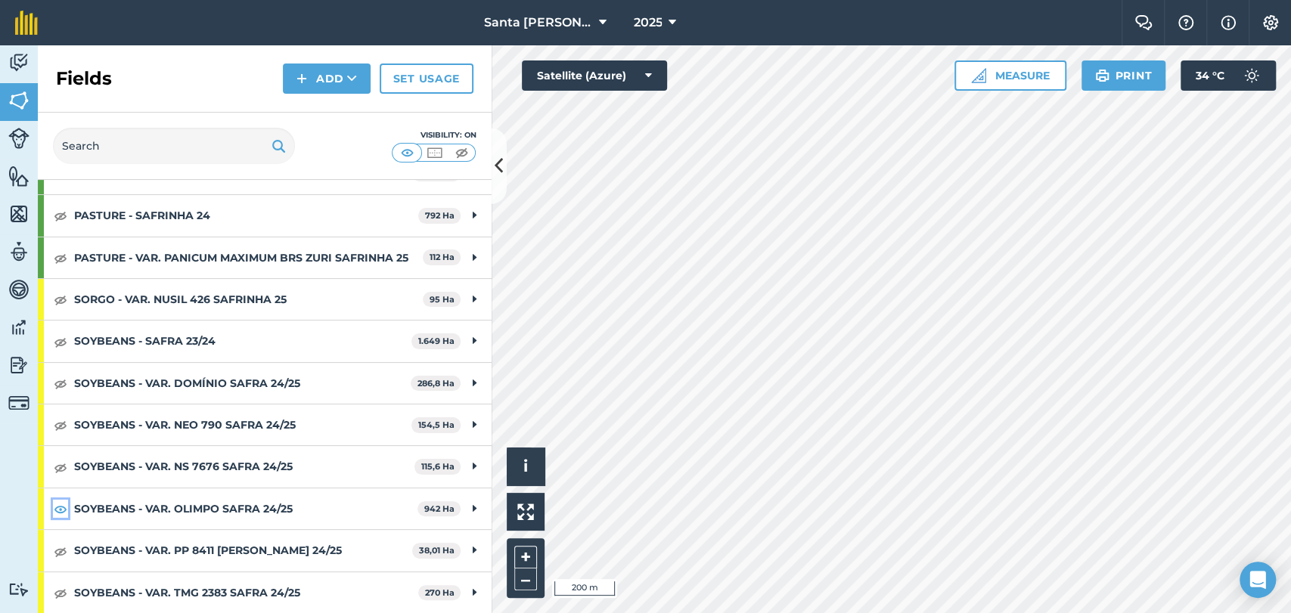
click at [60, 512] on img at bounding box center [61, 509] width 14 height 18
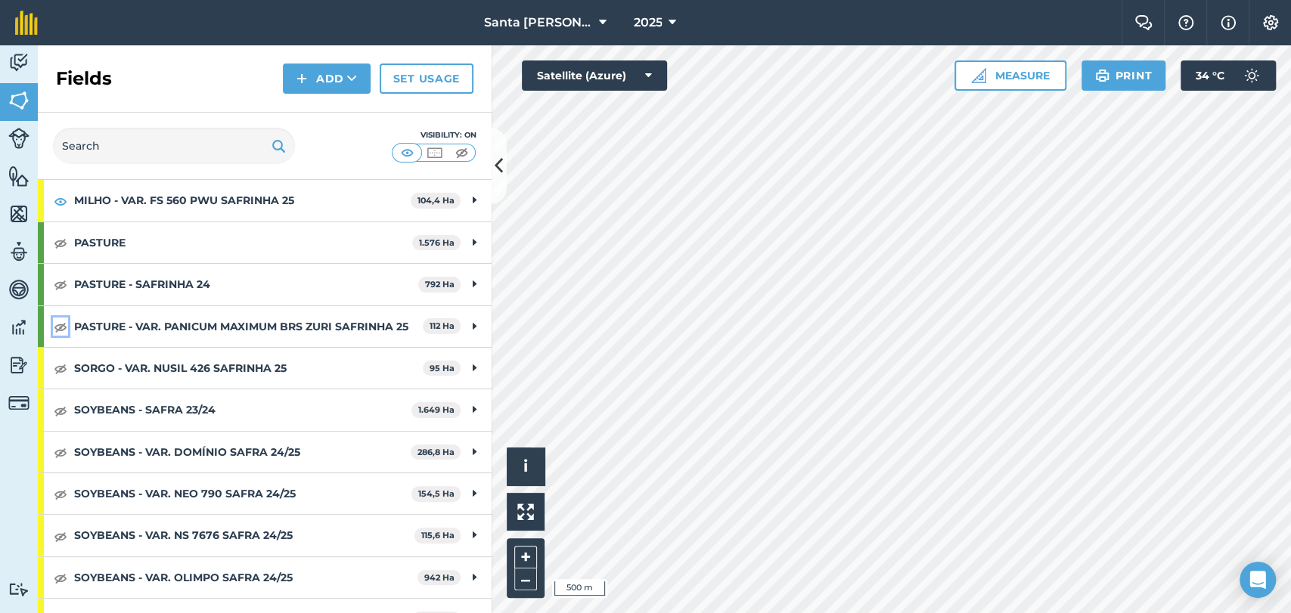
click at [54, 328] on img at bounding box center [61, 327] width 14 height 18
